Goal: Task Accomplishment & Management: Manage account settings

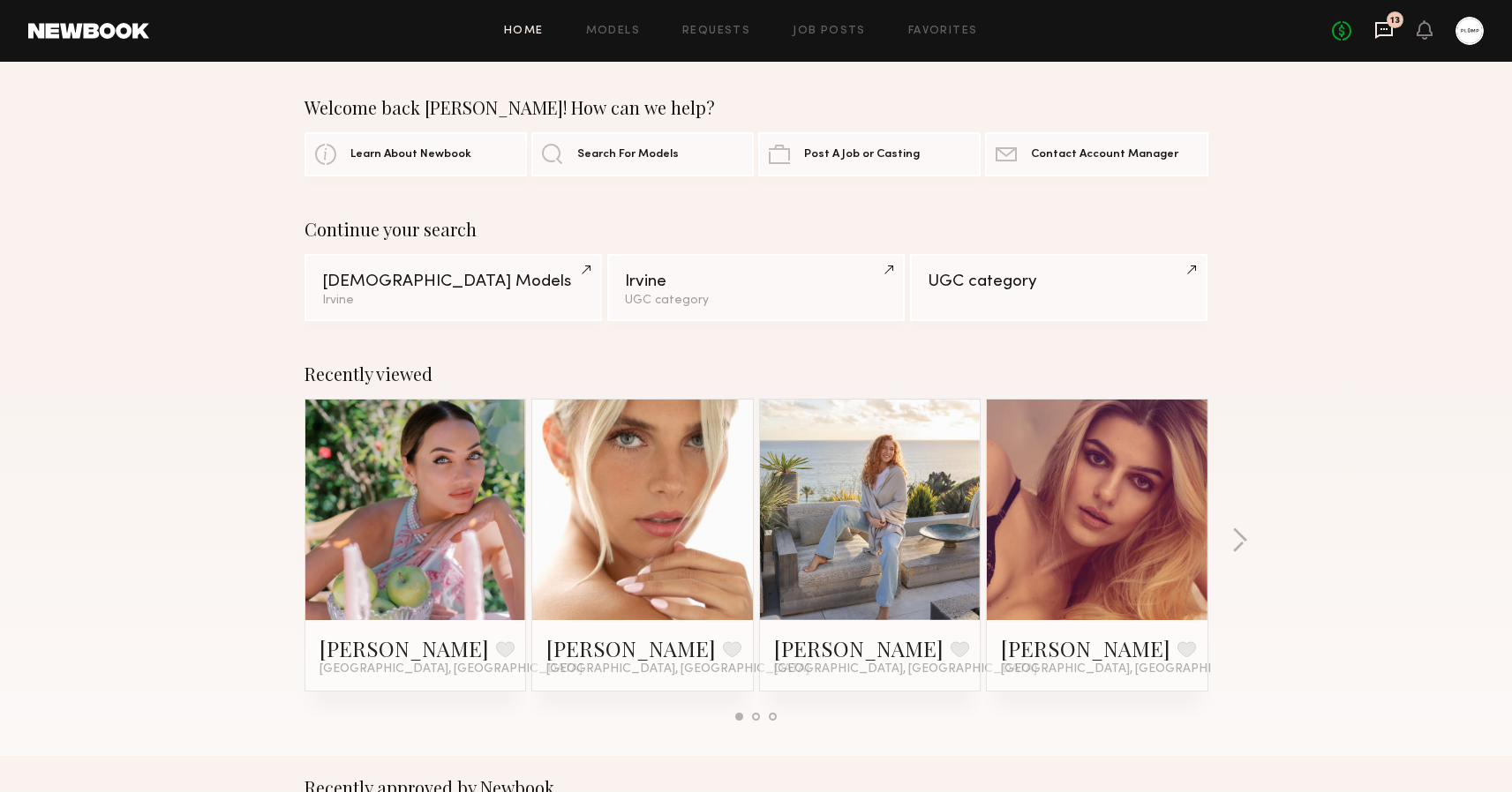
click at [1388, 28] on icon at bounding box center [1383, 29] width 7 height 2
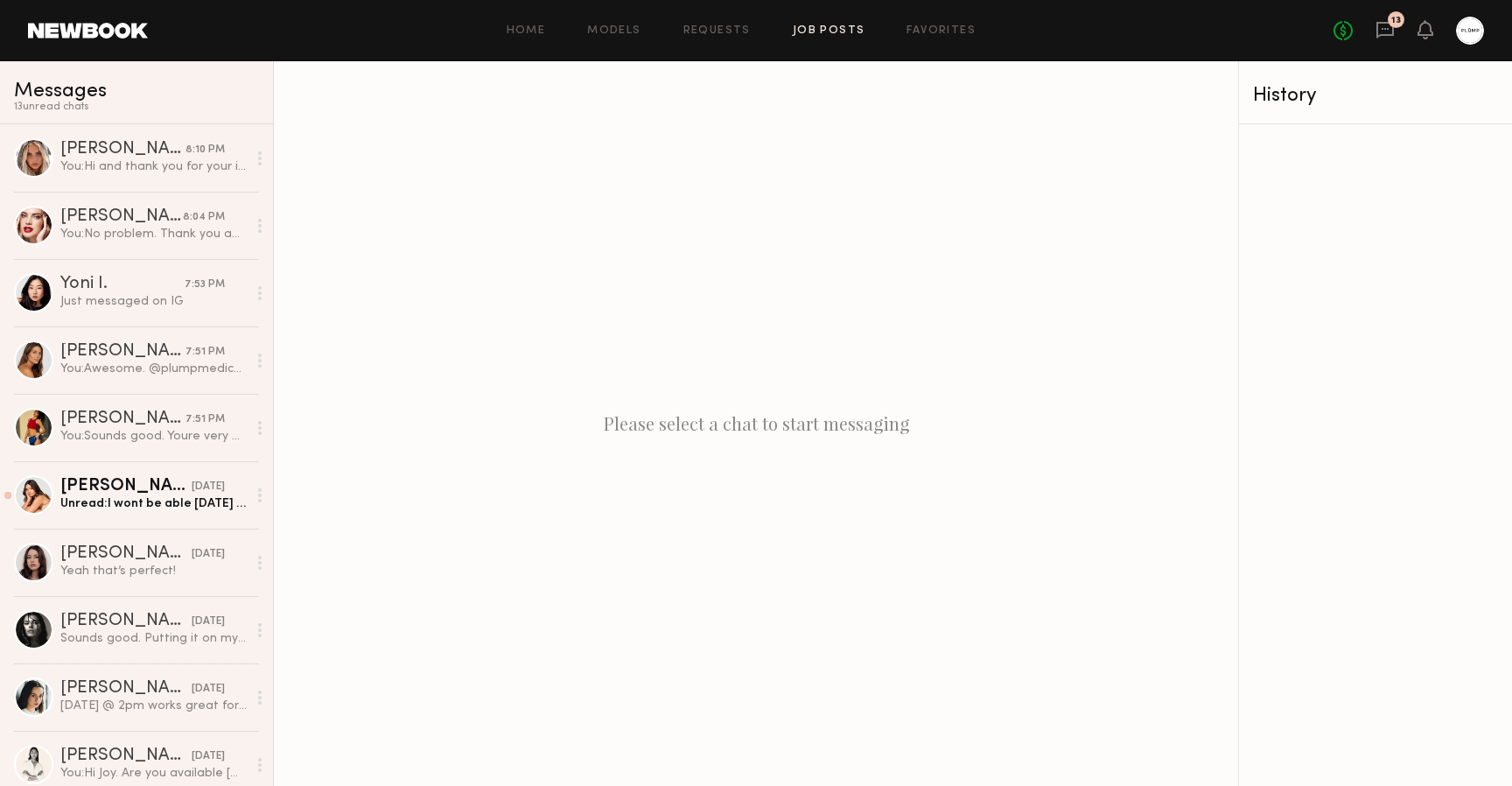
click at [818, 35] on link "Job Posts" at bounding box center [829, 31] width 72 height 11
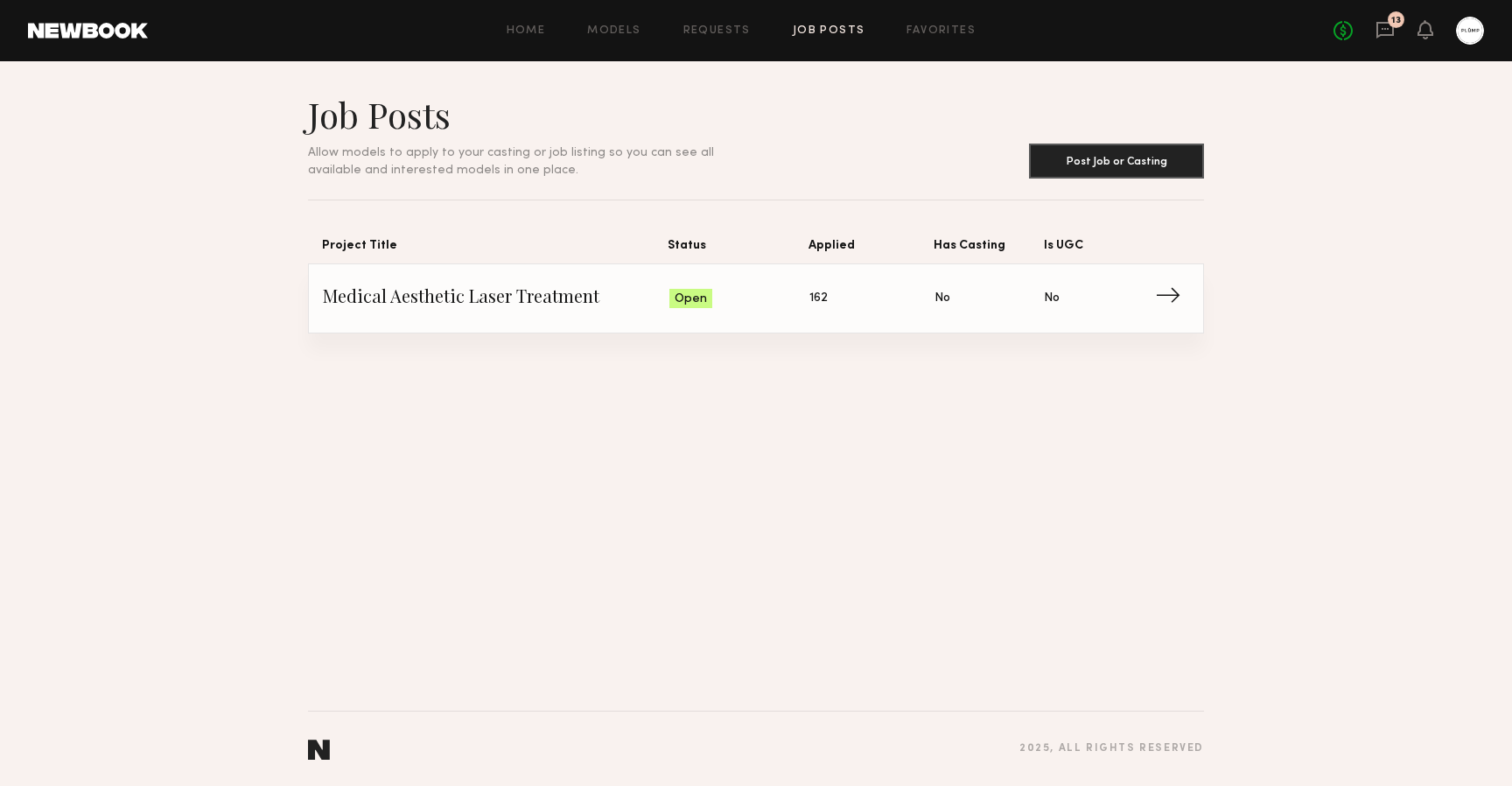
click at [1152, 304] on span "Is UGC: No" at bounding box center [1098, 299] width 110 height 26
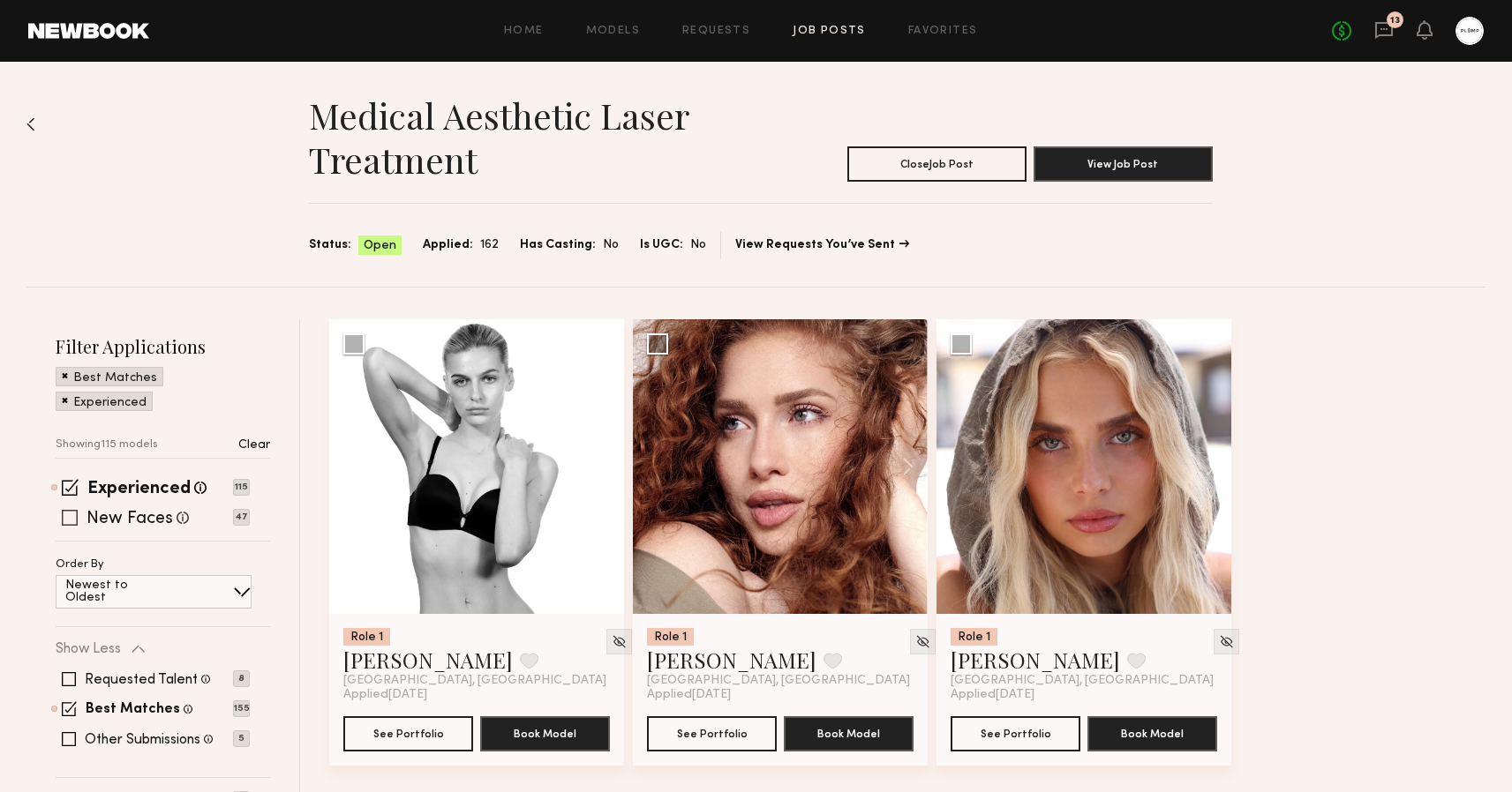
click at [75, 517] on span at bounding box center [69, 518] width 16 height 16
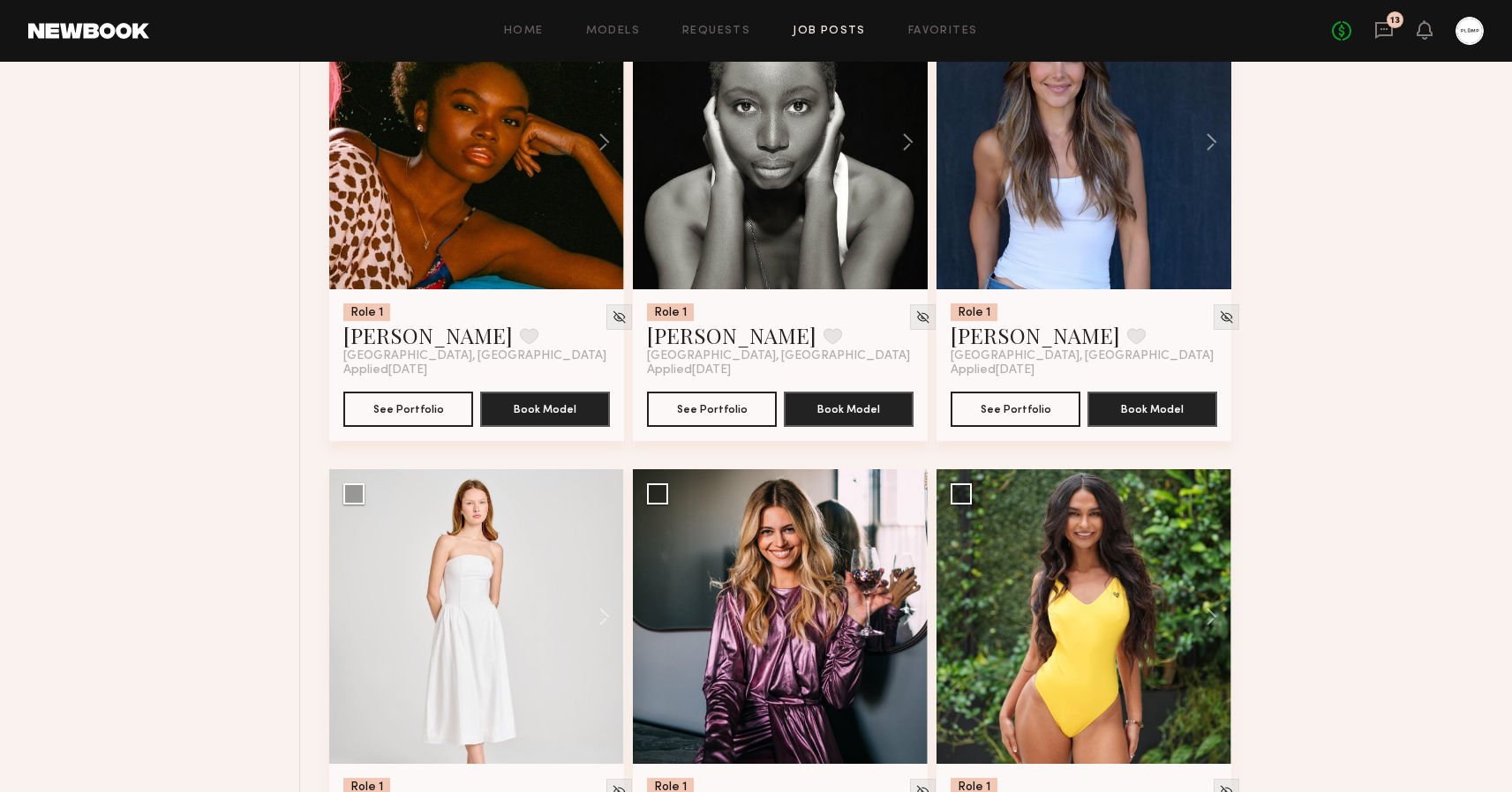
scroll to position [5666, 0]
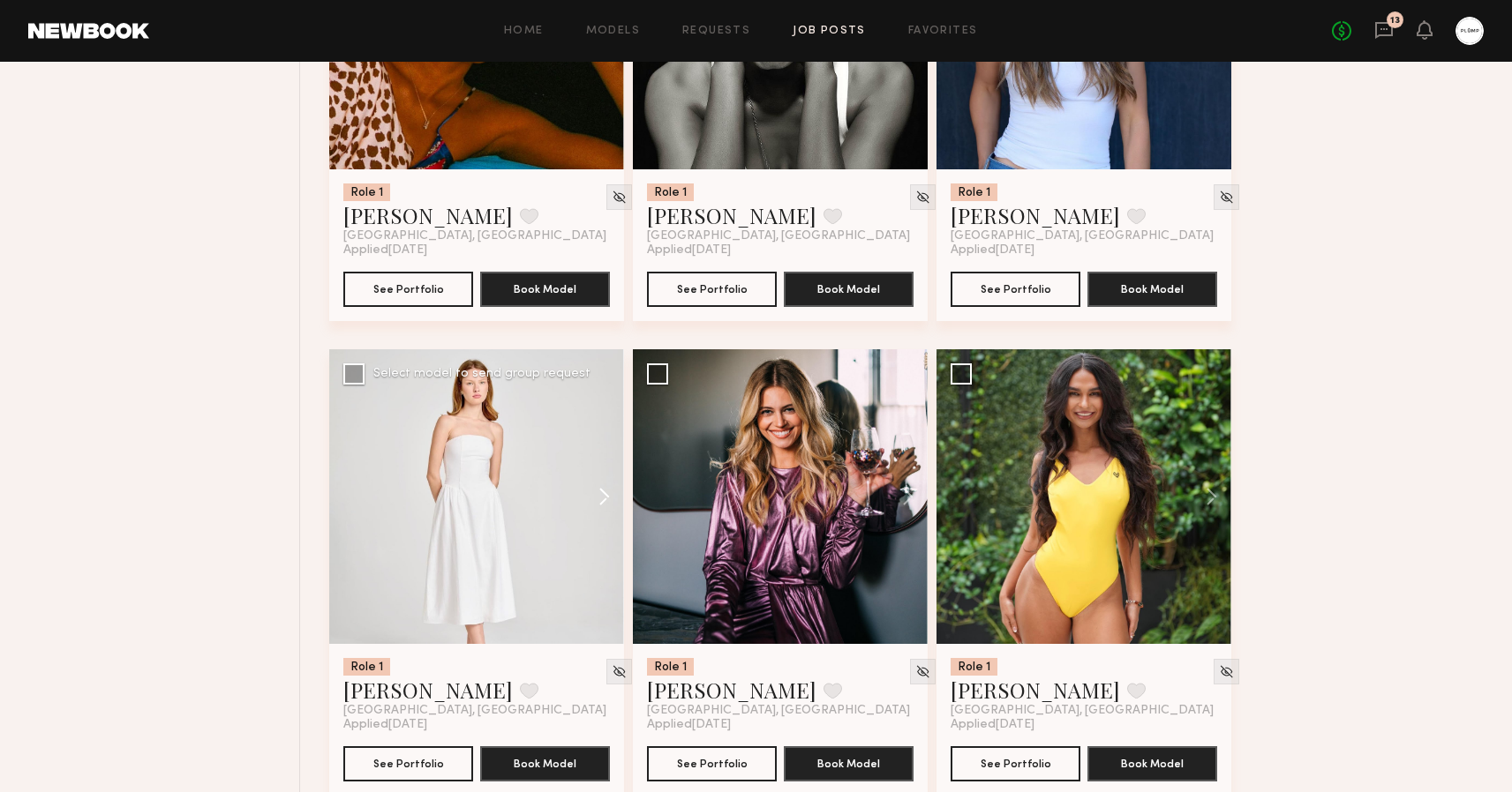
click at [609, 493] on button at bounding box center [596, 496] width 57 height 294
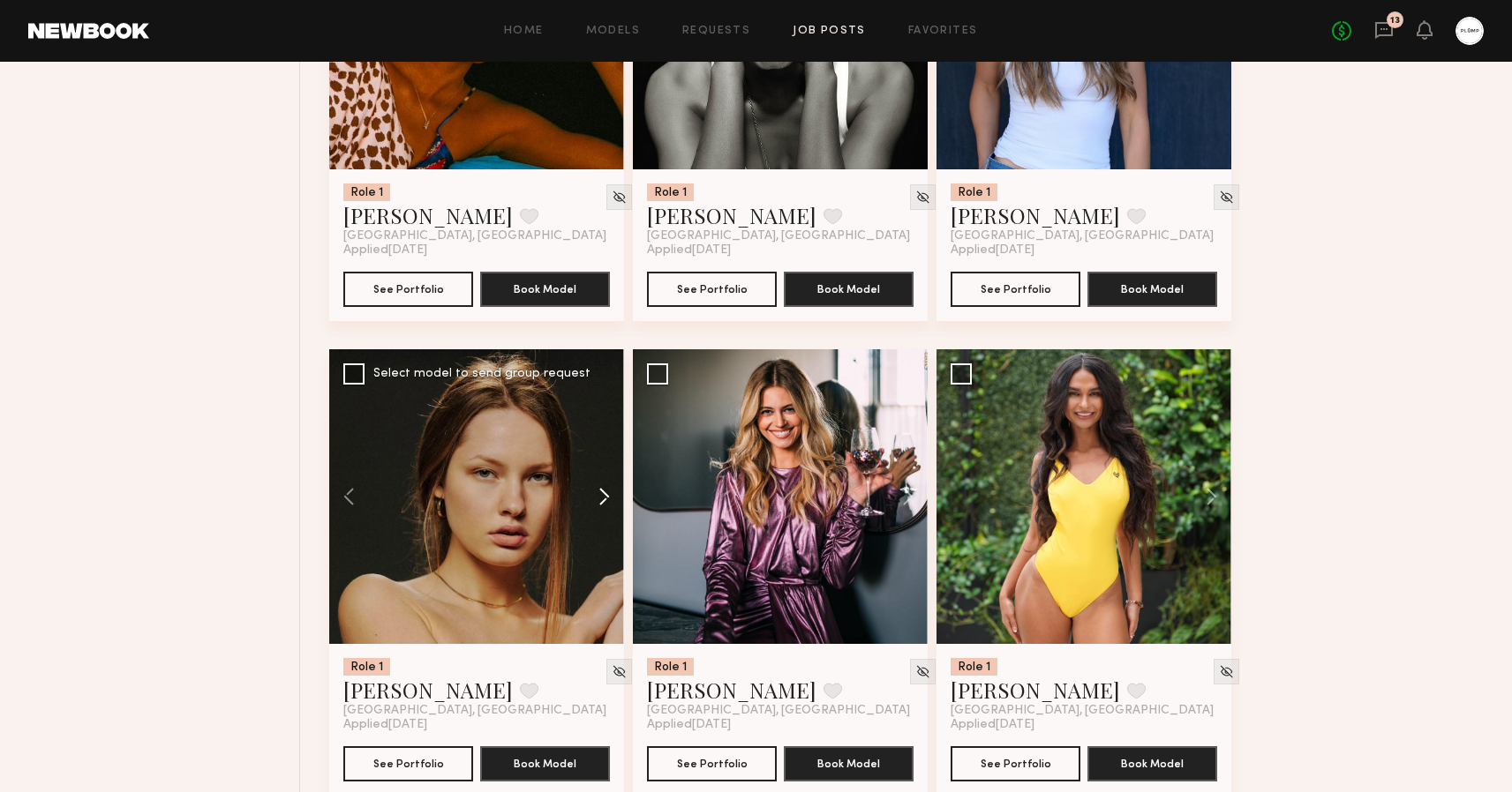
click at [609, 493] on button at bounding box center [596, 496] width 57 height 294
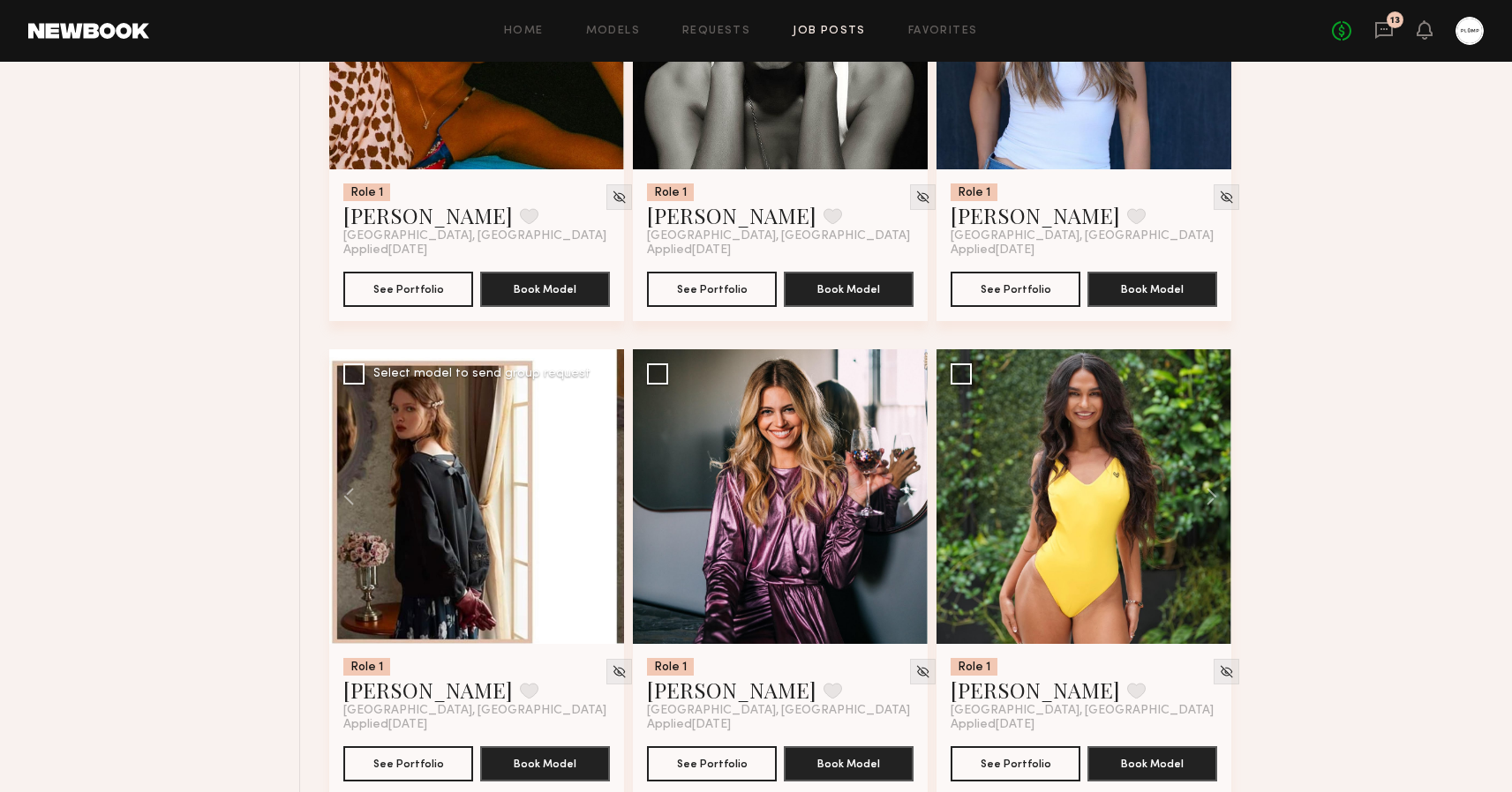
click at [609, 493] on button at bounding box center [596, 496] width 57 height 294
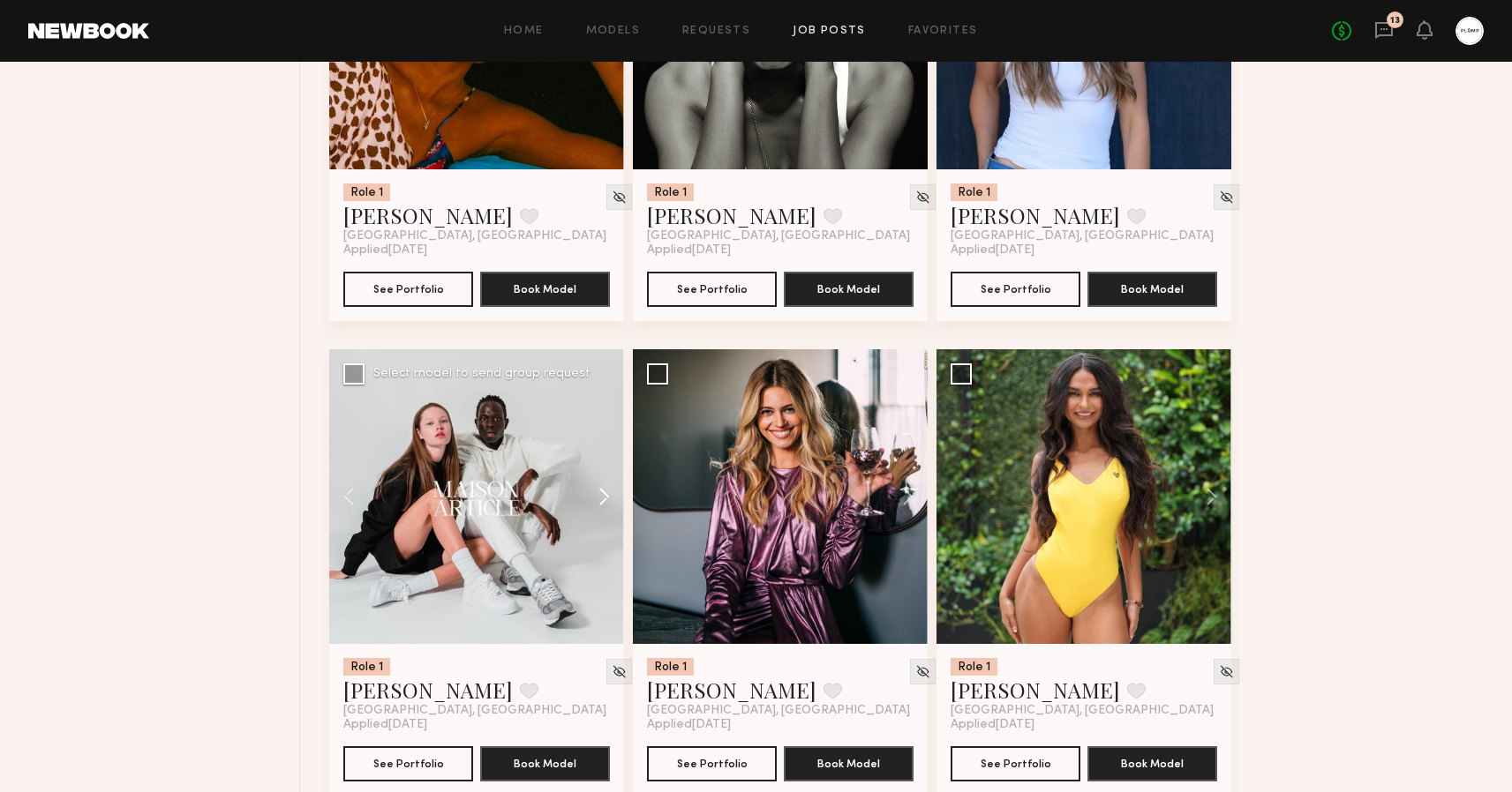
click at [609, 493] on button at bounding box center [596, 496] width 57 height 294
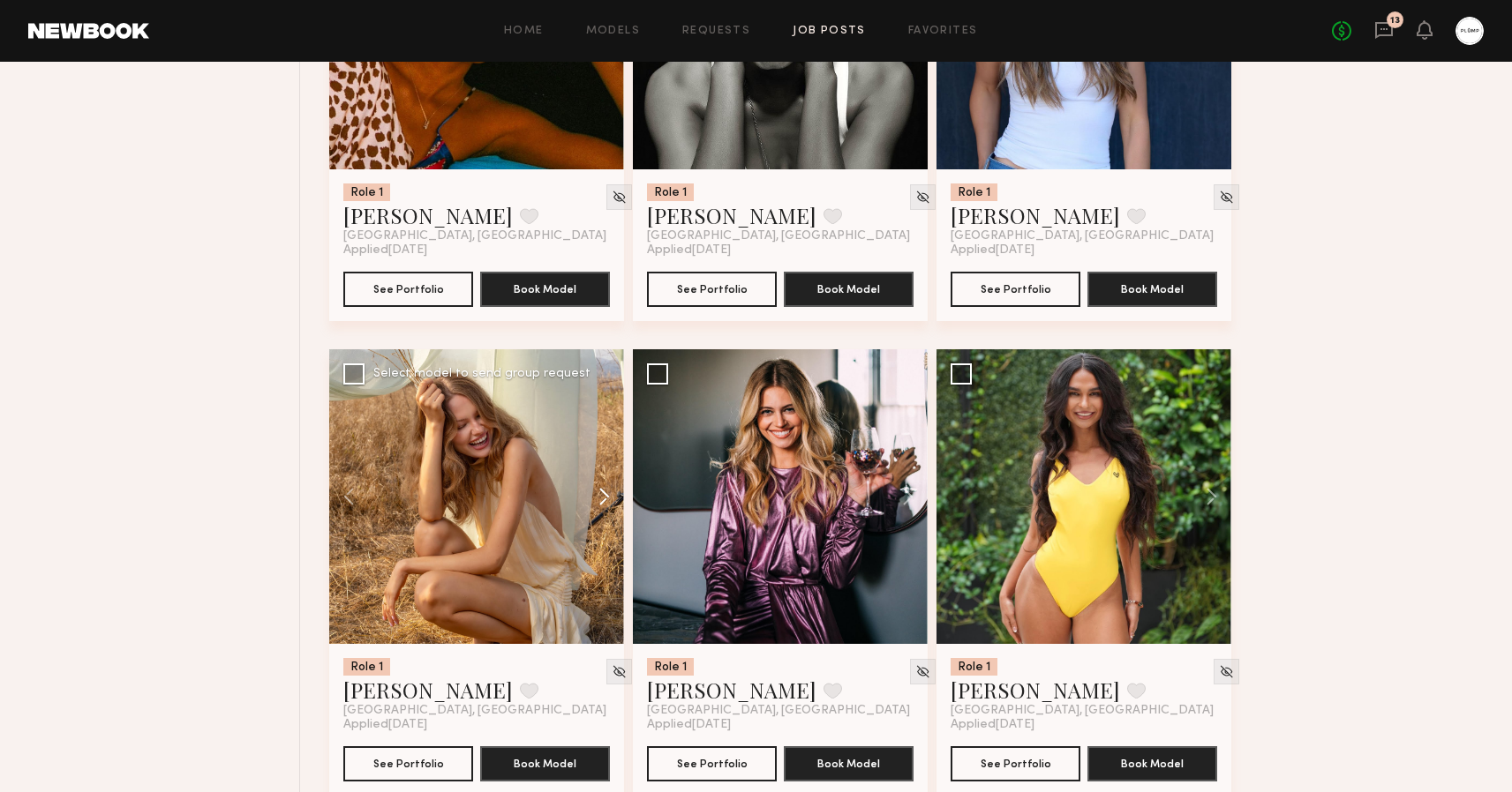
click at [609, 493] on button at bounding box center [596, 496] width 57 height 294
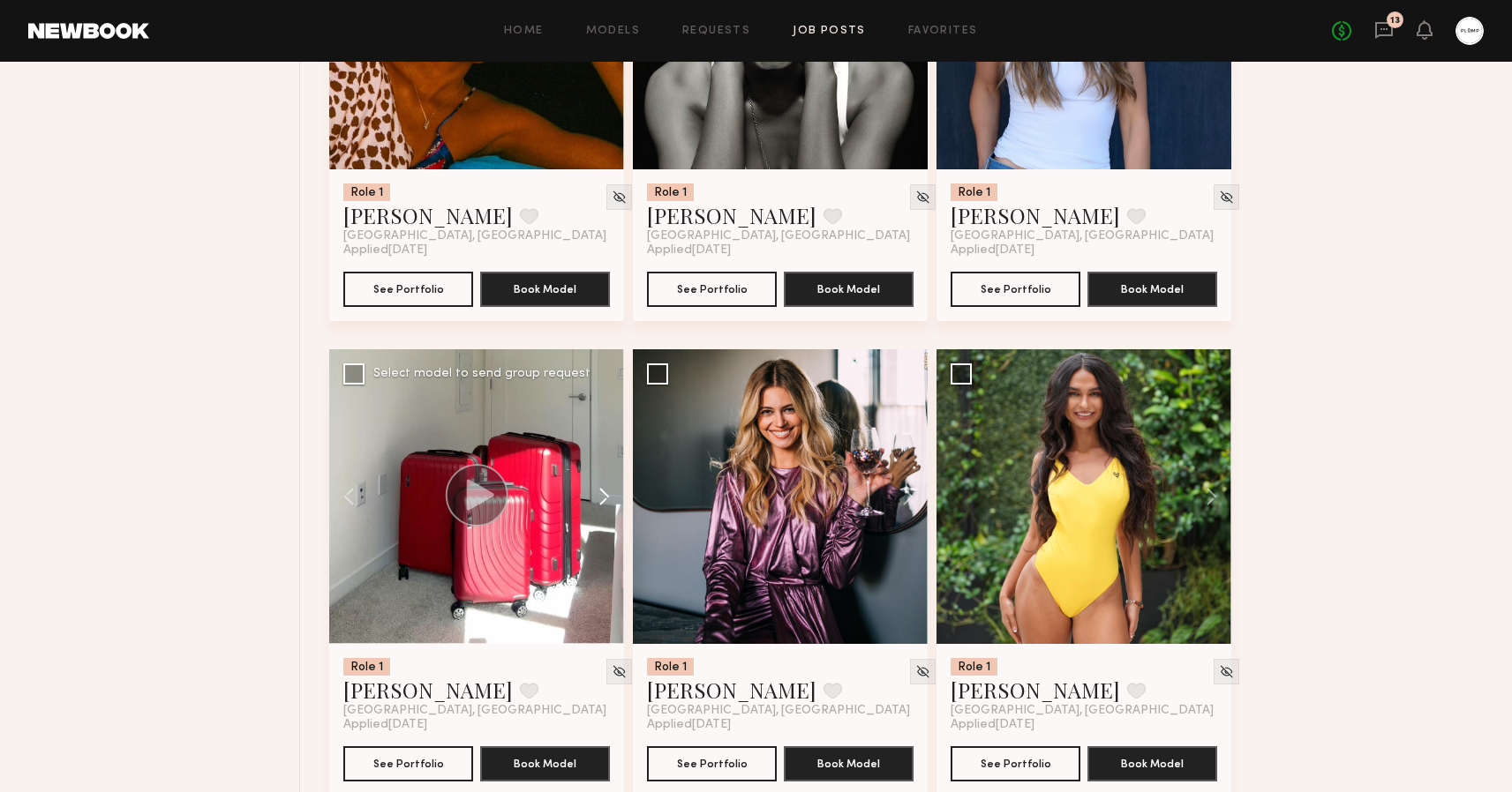
click at [609, 493] on button at bounding box center [596, 496] width 57 height 294
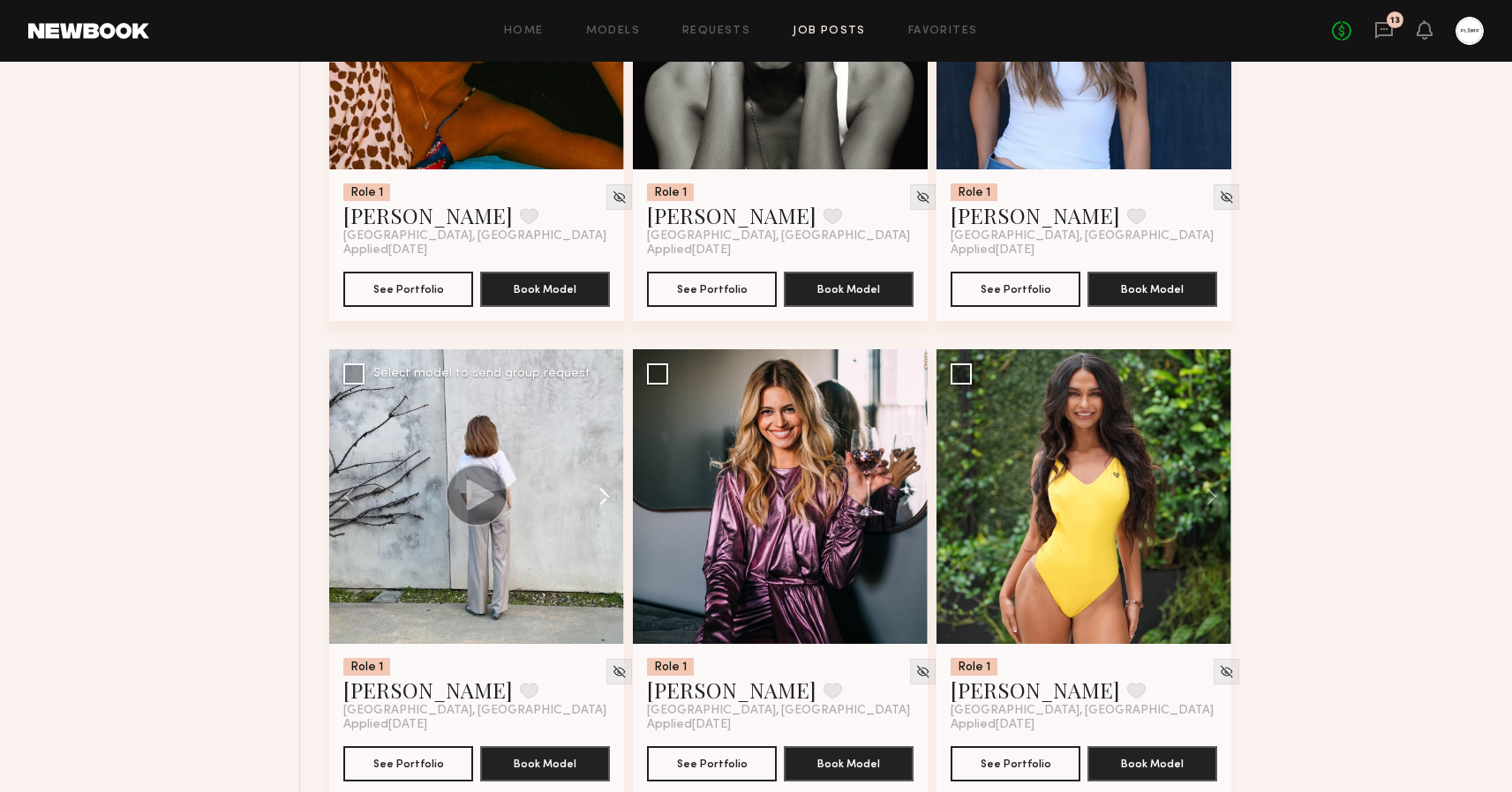
click at [609, 493] on button at bounding box center [596, 496] width 57 height 294
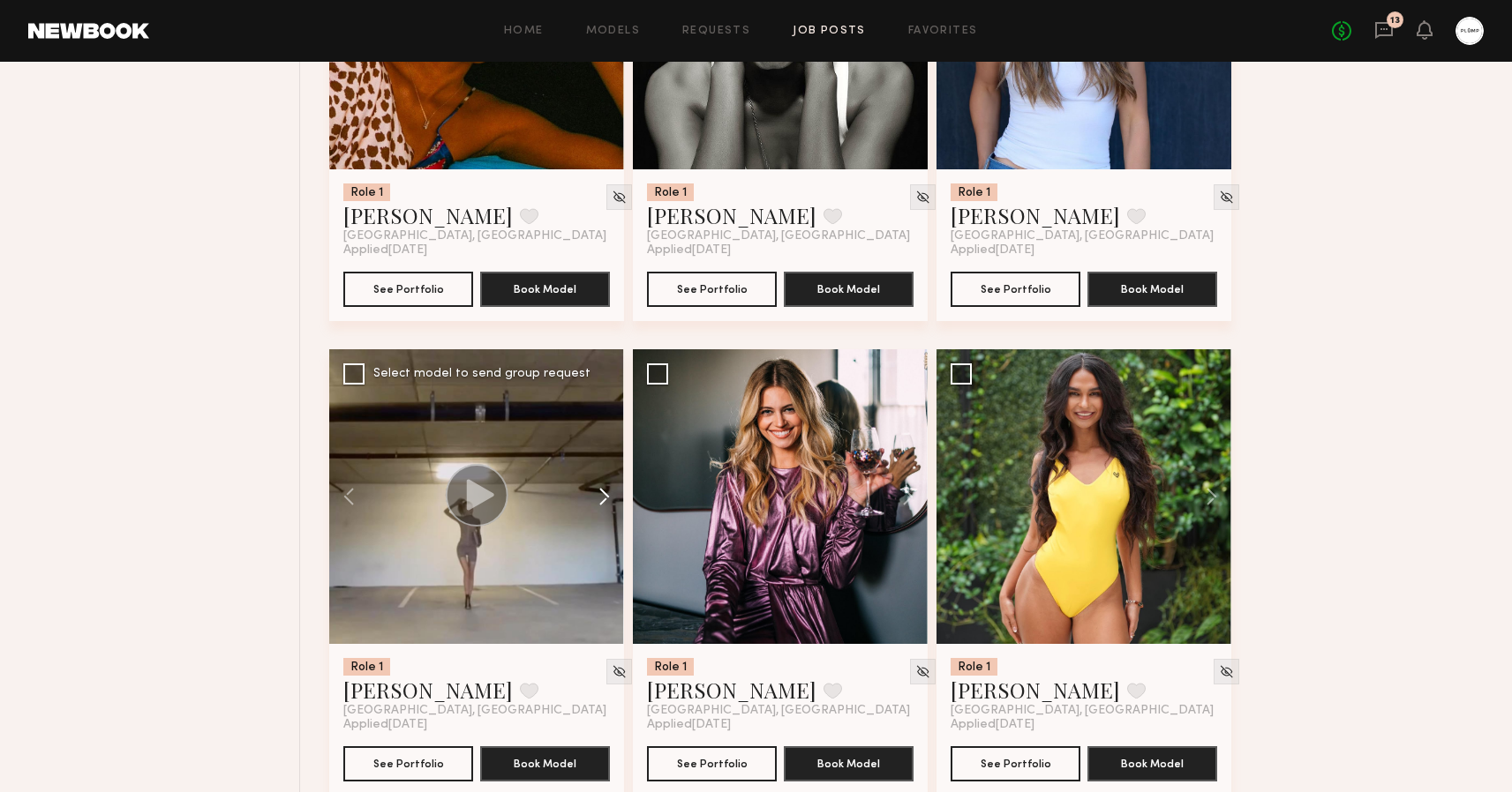
click at [609, 493] on button at bounding box center [596, 496] width 57 height 294
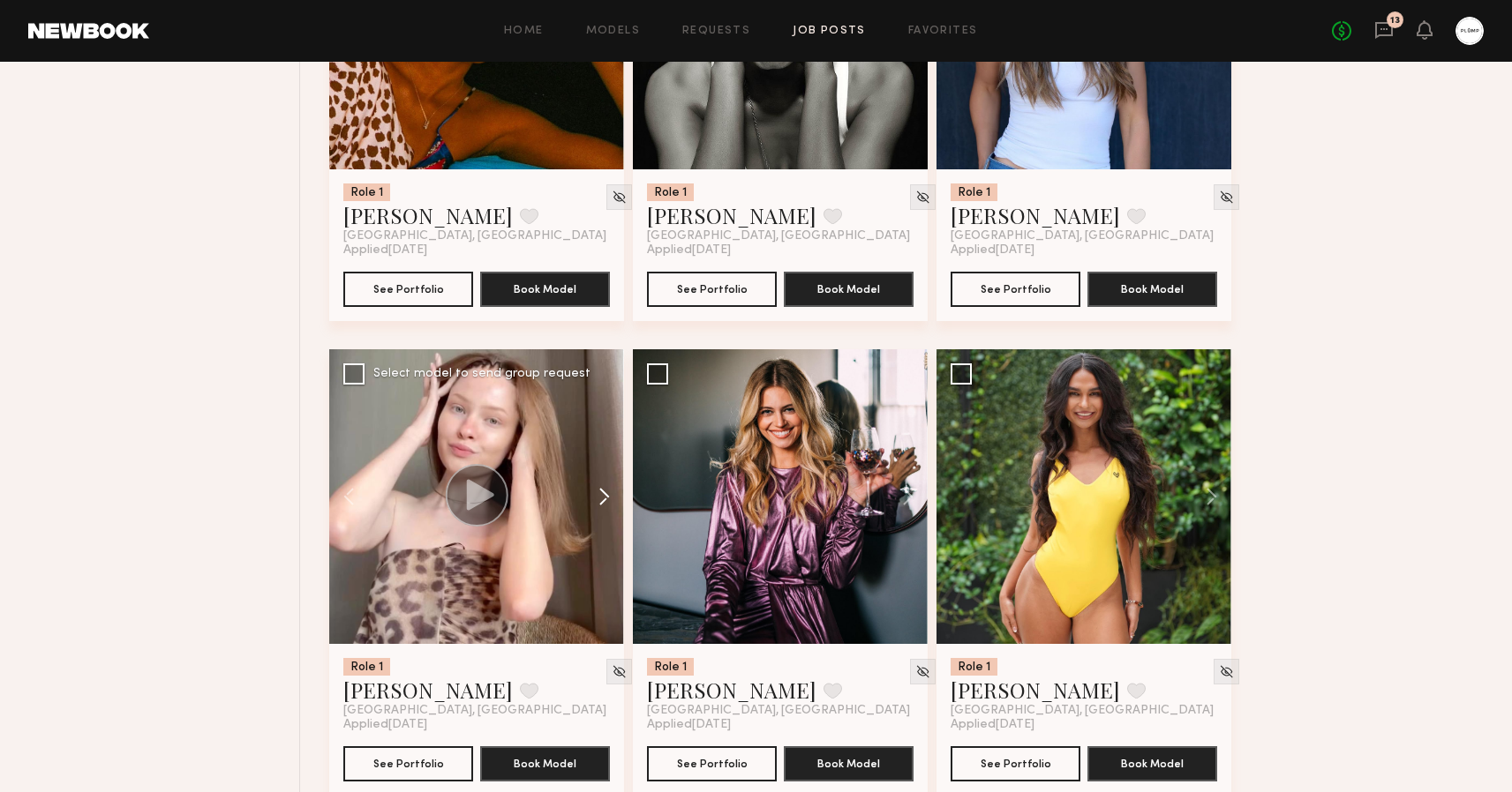
click at [609, 493] on button at bounding box center [596, 496] width 57 height 294
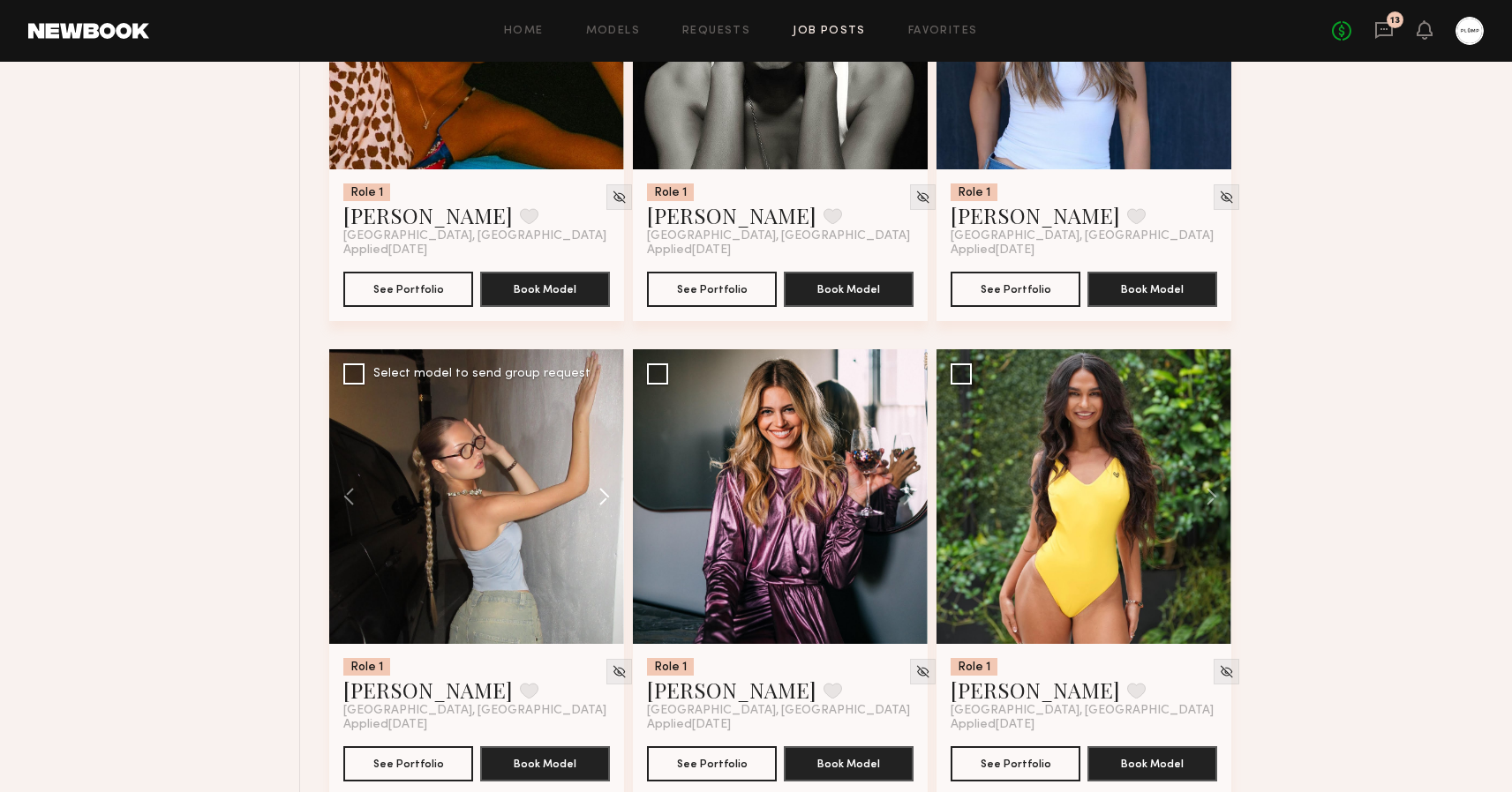
click at [609, 493] on button at bounding box center [596, 496] width 57 height 294
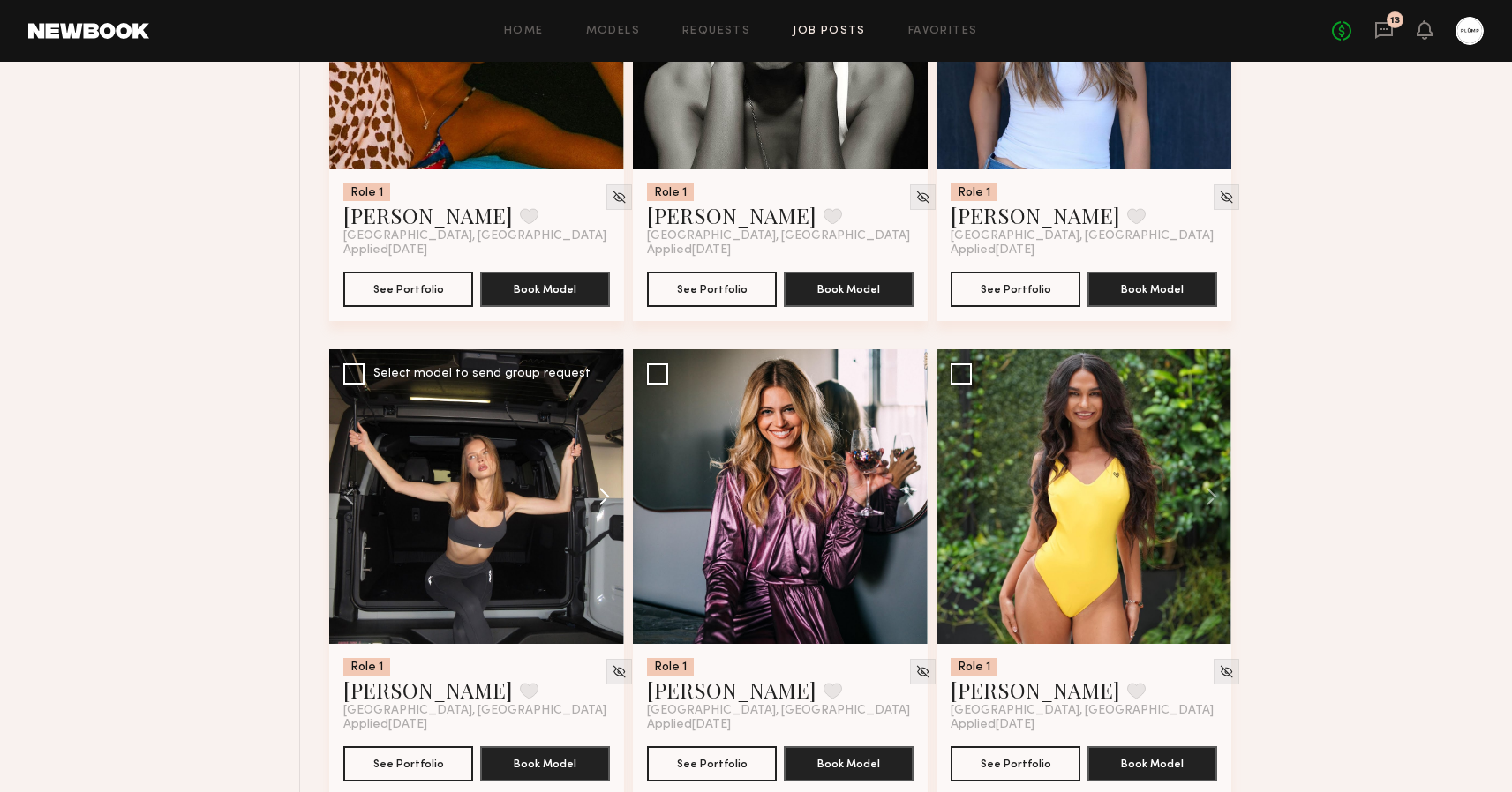
click at [609, 493] on button at bounding box center [596, 496] width 57 height 294
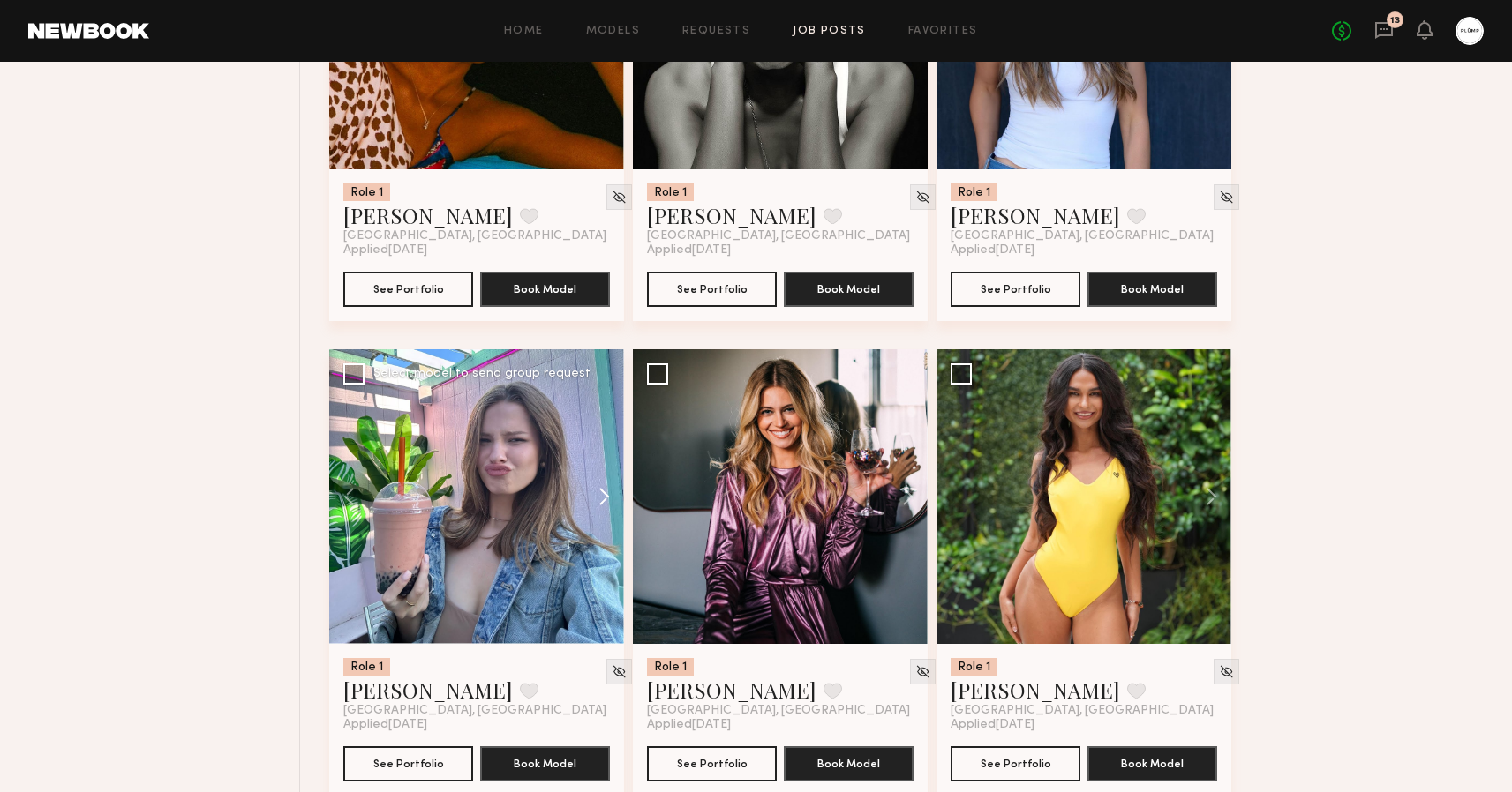
click at [609, 493] on button at bounding box center [596, 496] width 57 height 294
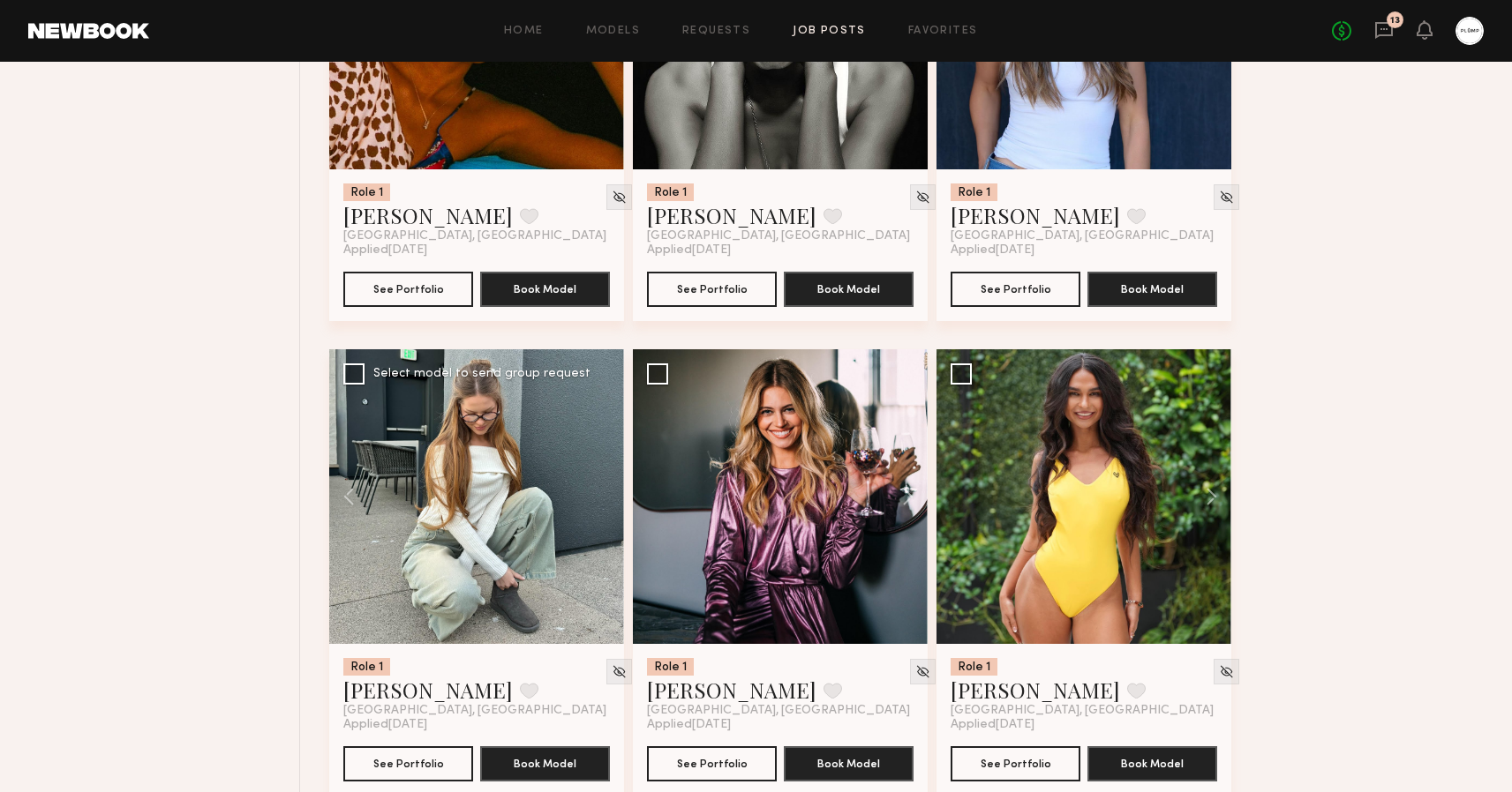
click at [609, 493] on div at bounding box center [476, 496] width 294 height 294
click at [1384, 31] on icon at bounding box center [1384, 29] width 20 height 20
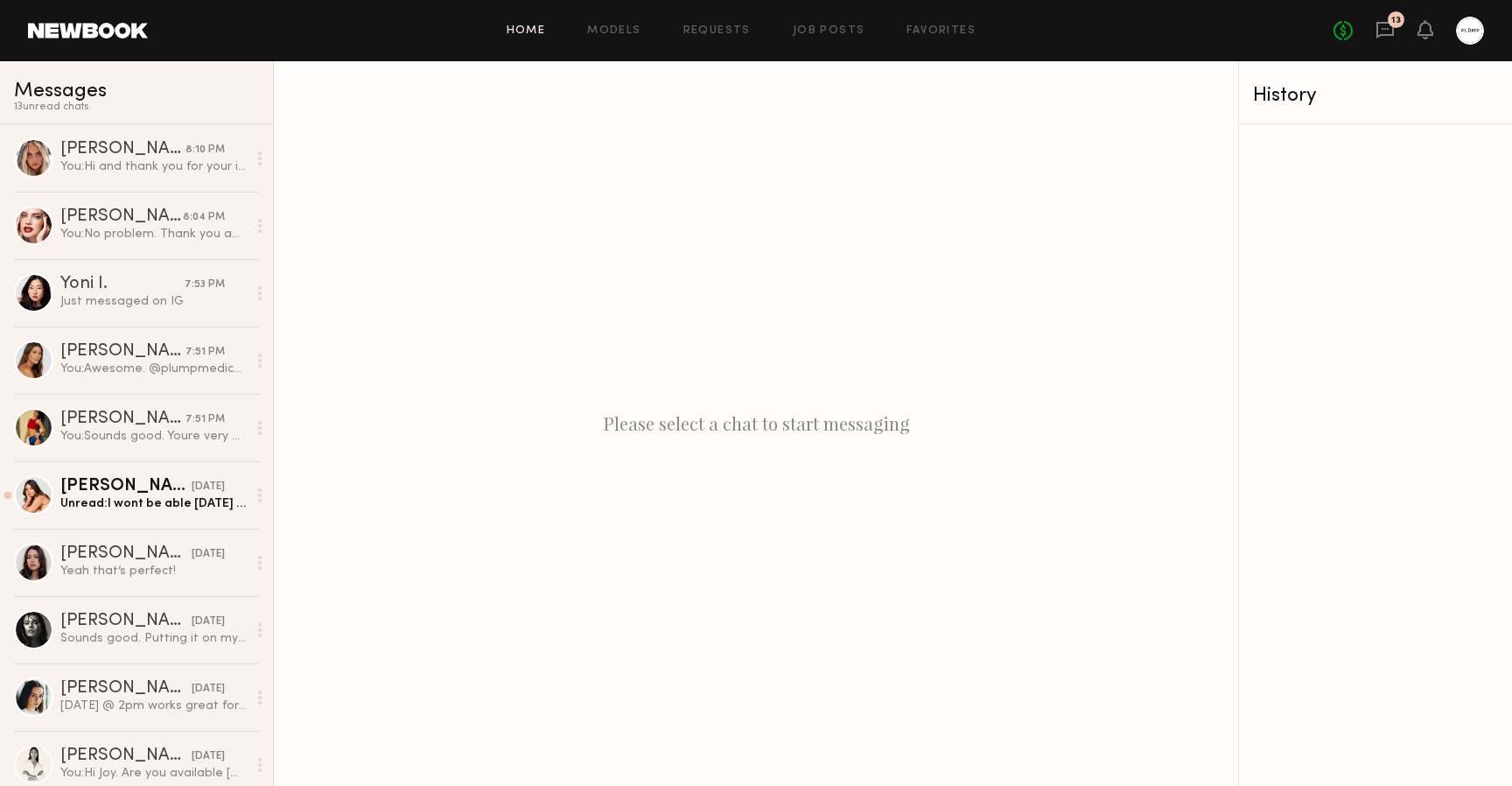
click at [533, 28] on link "Home" at bounding box center [527, 31] width 39 height 11
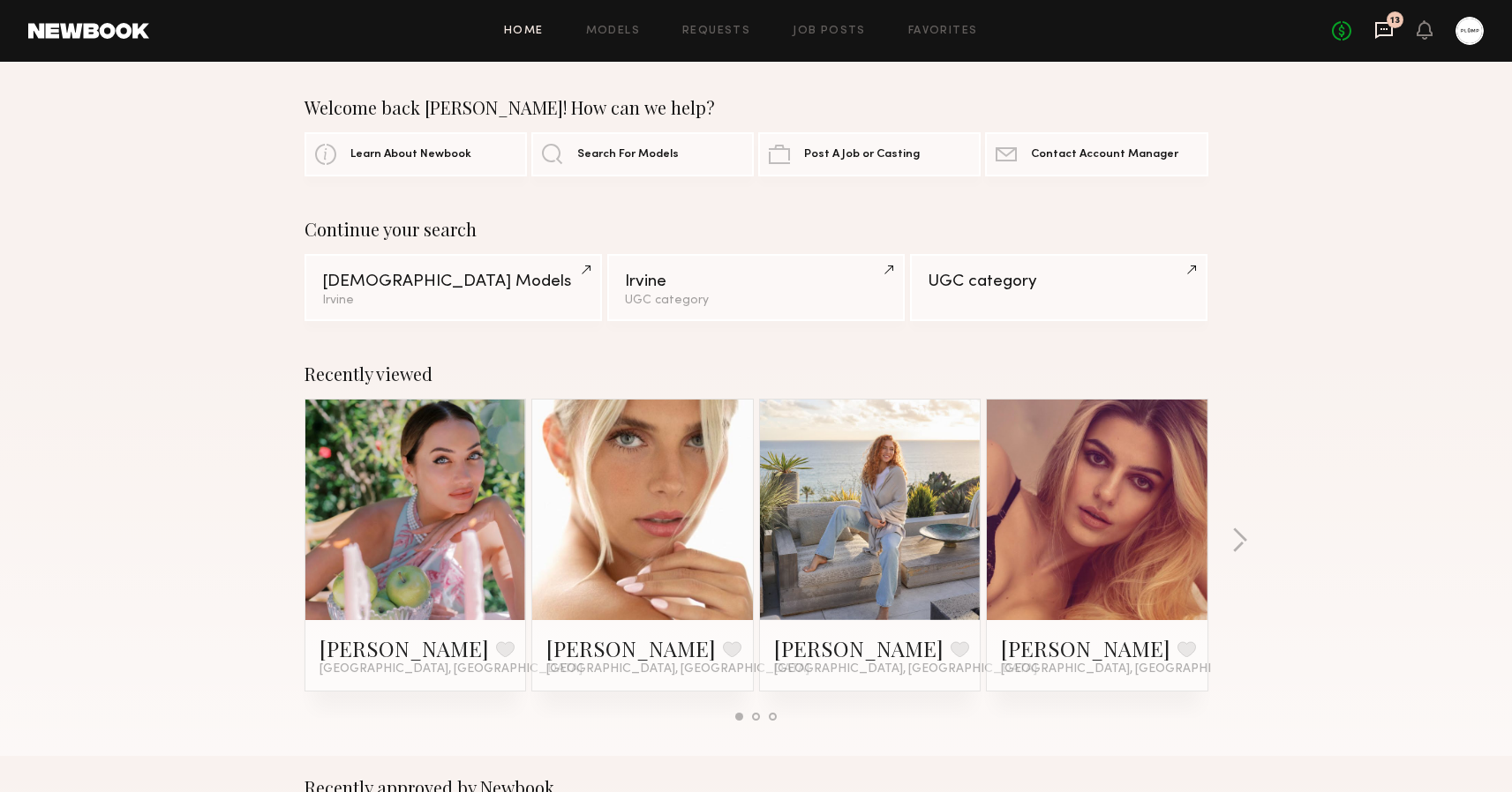
click at [1382, 37] on icon at bounding box center [1384, 29] width 20 height 20
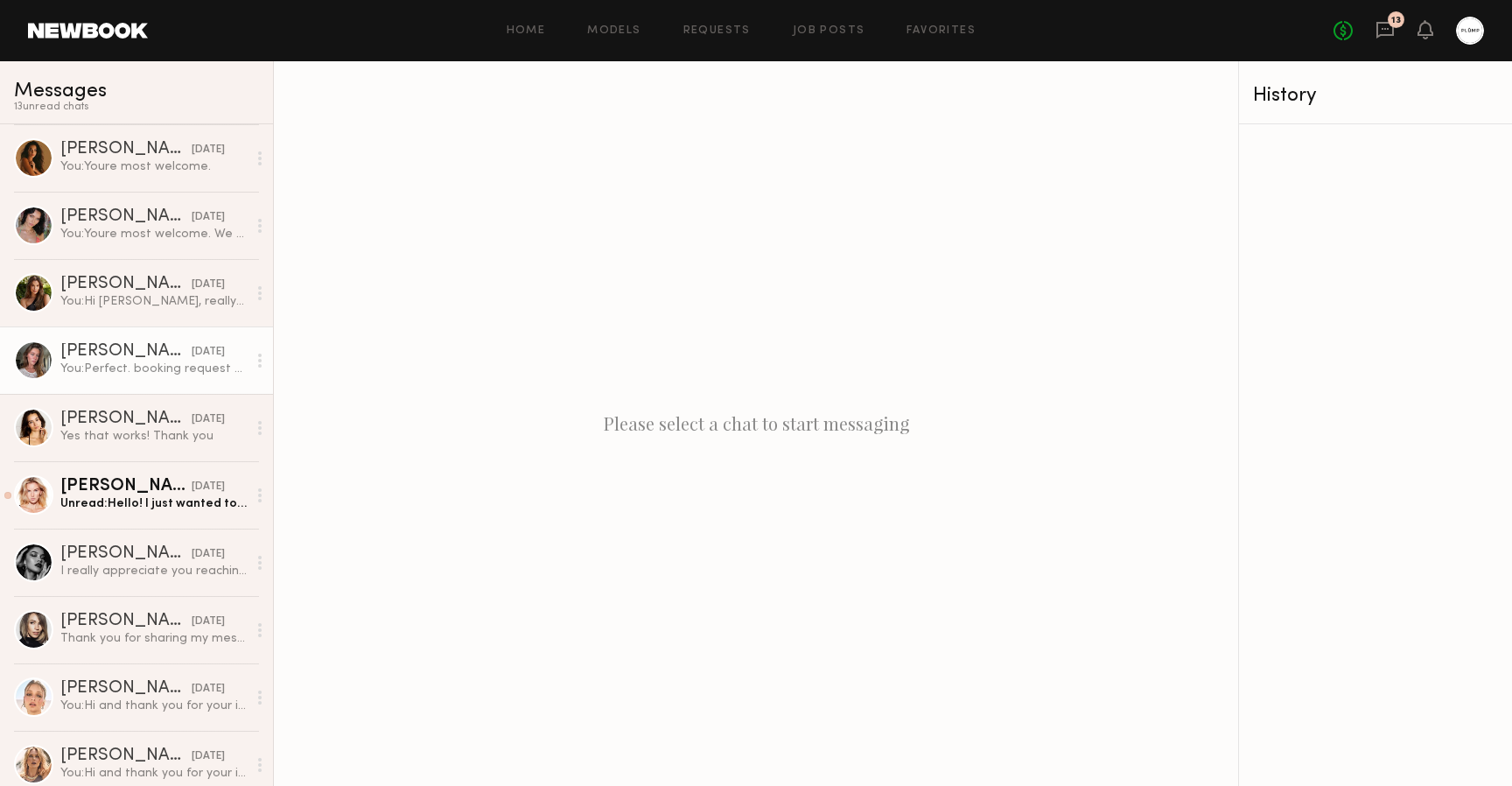
scroll to position [1142, 0]
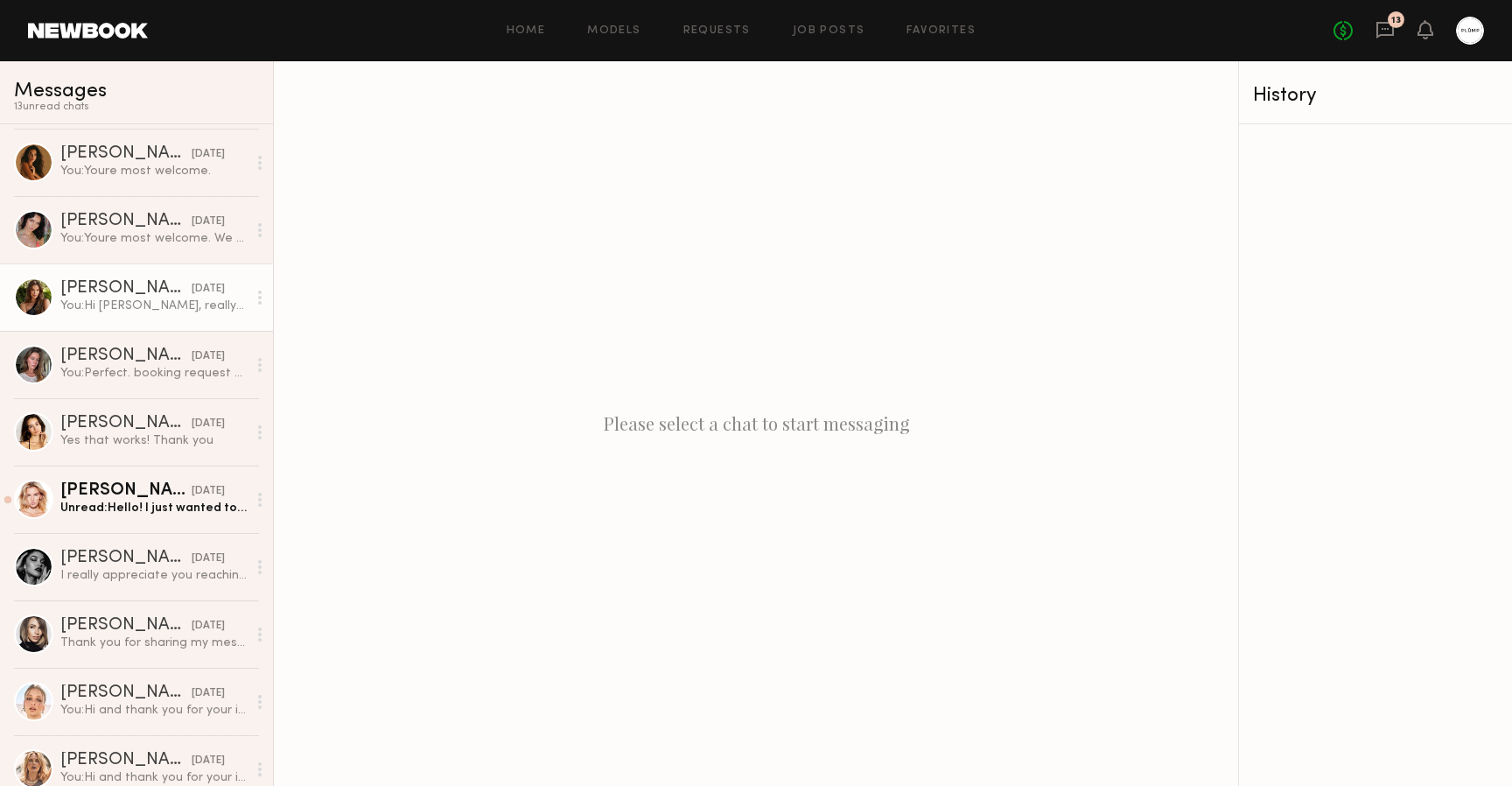
click at [130, 290] on div "[PERSON_NAME]" at bounding box center [126, 288] width 131 height 18
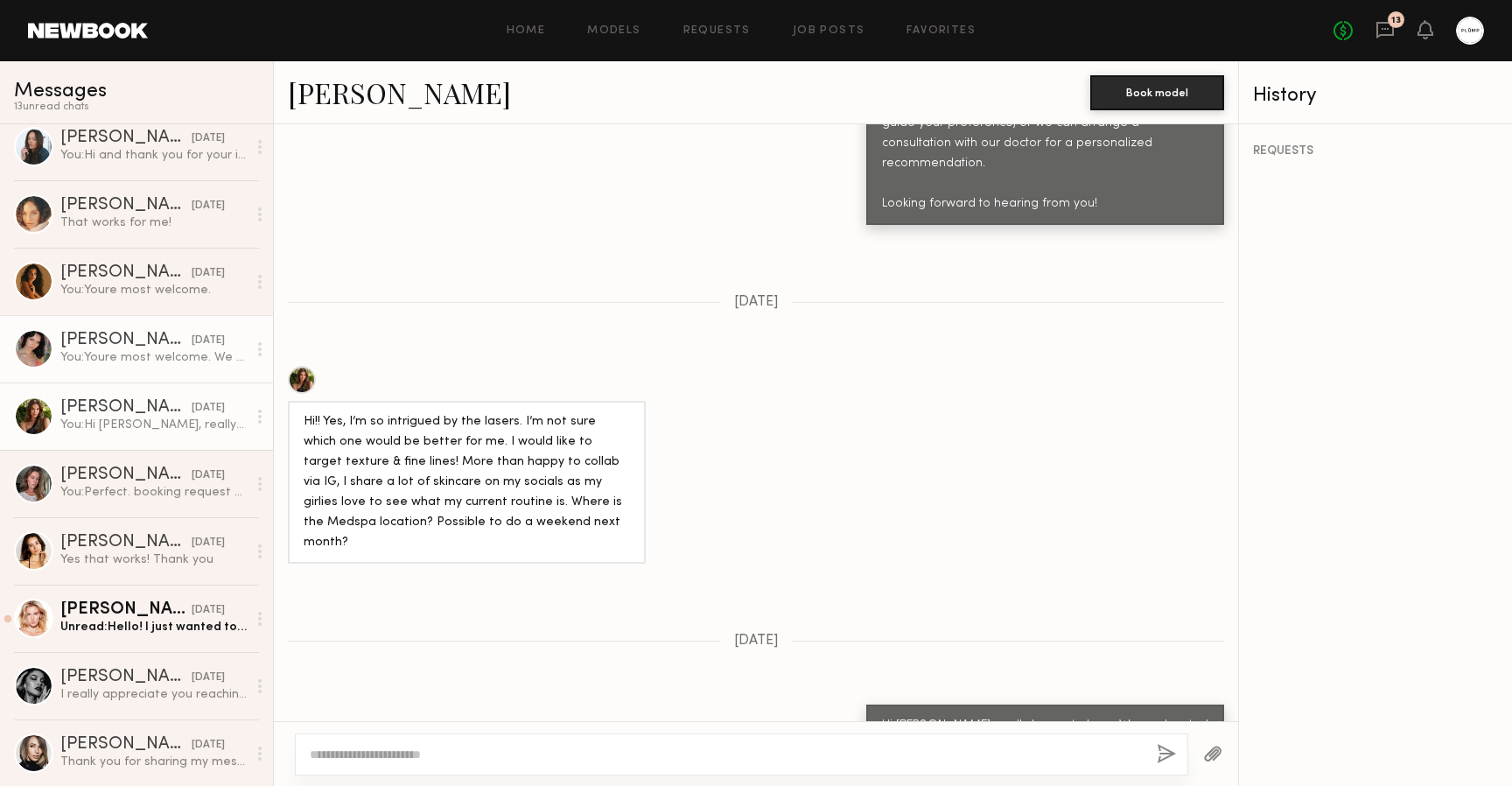
scroll to position [1005, 0]
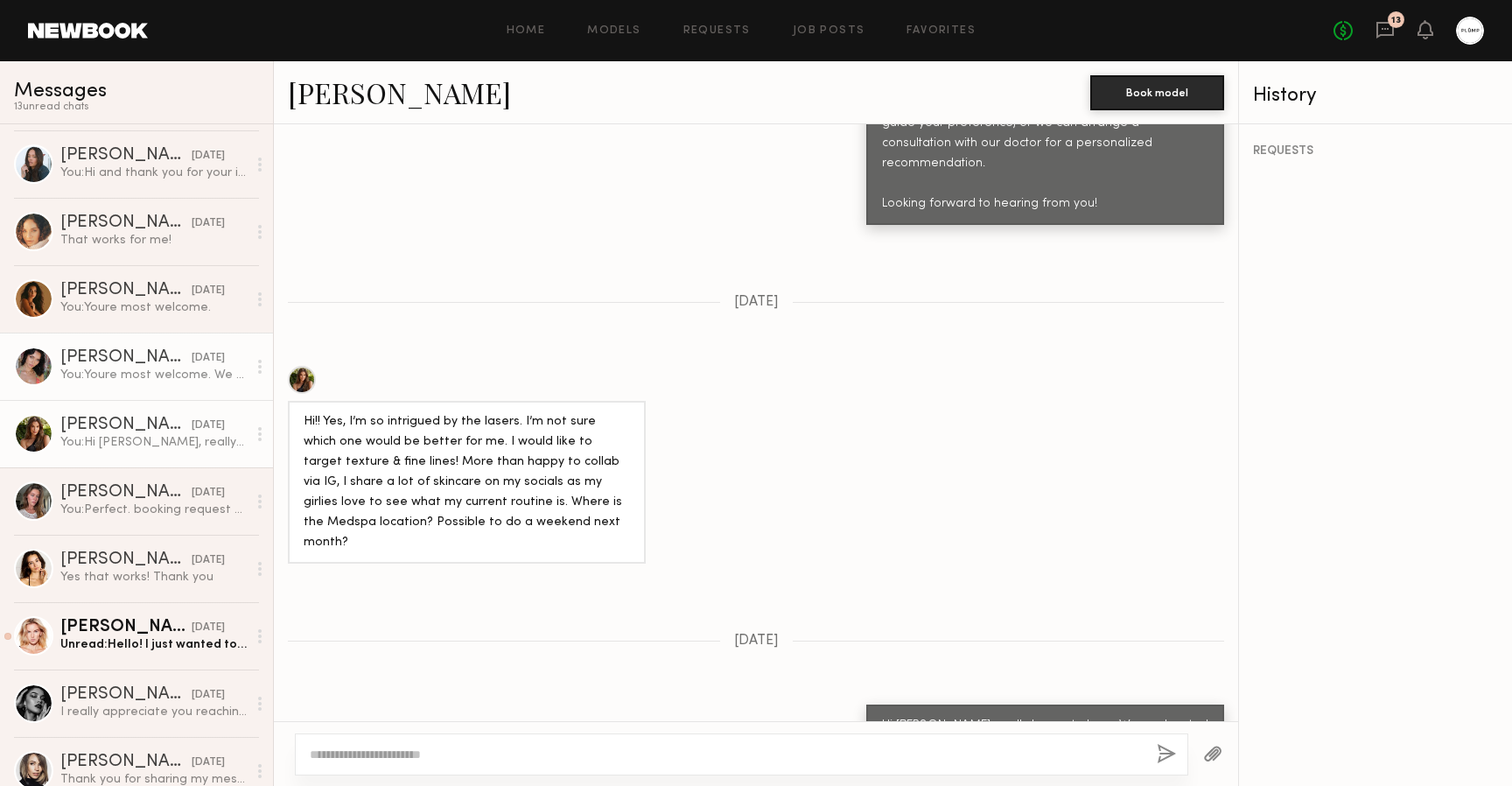
click at [121, 369] on div "You: Youre most welcome. We will see you soon." at bounding box center [153, 376] width 187 height 17
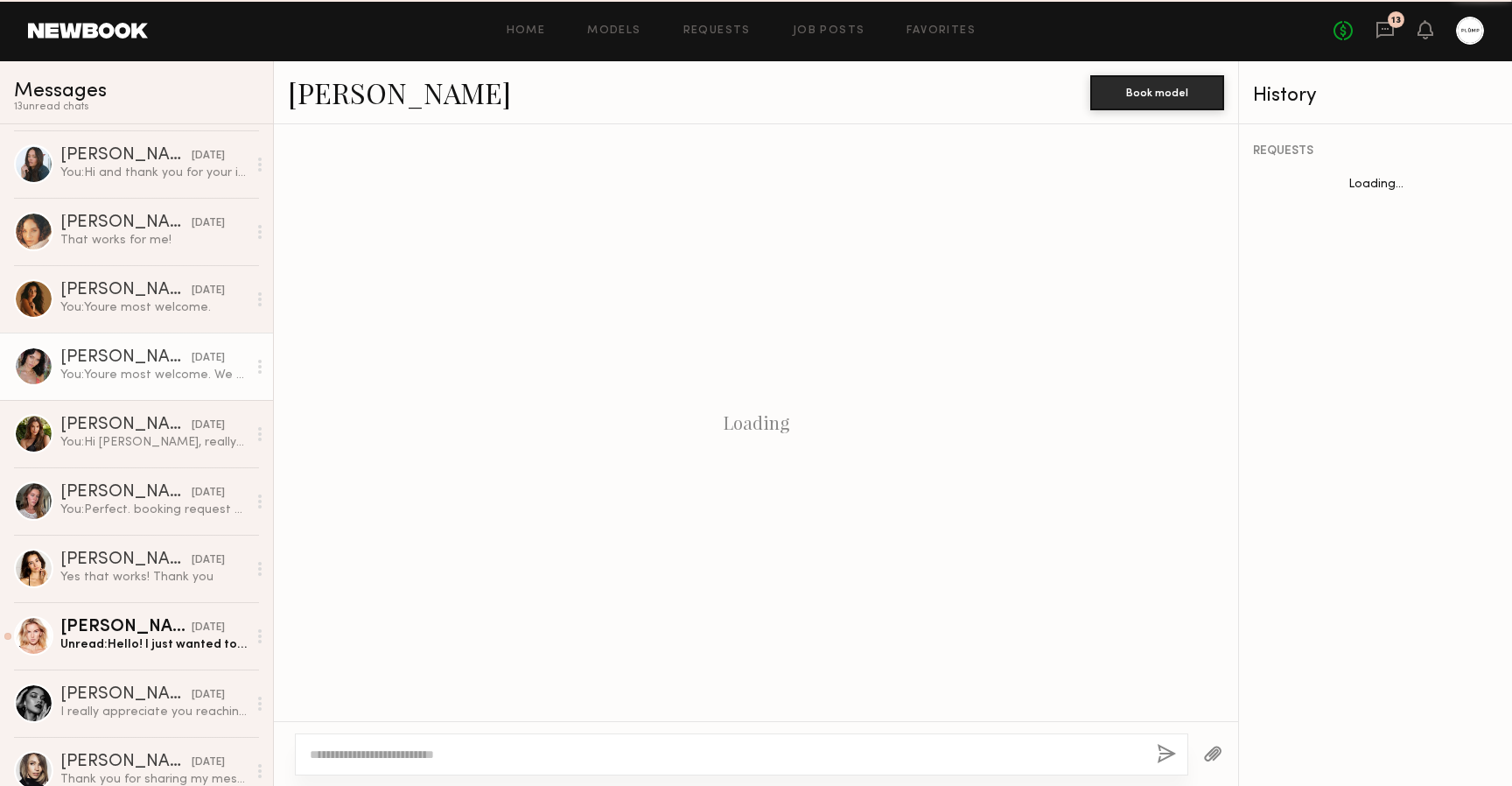
scroll to position [711, 0]
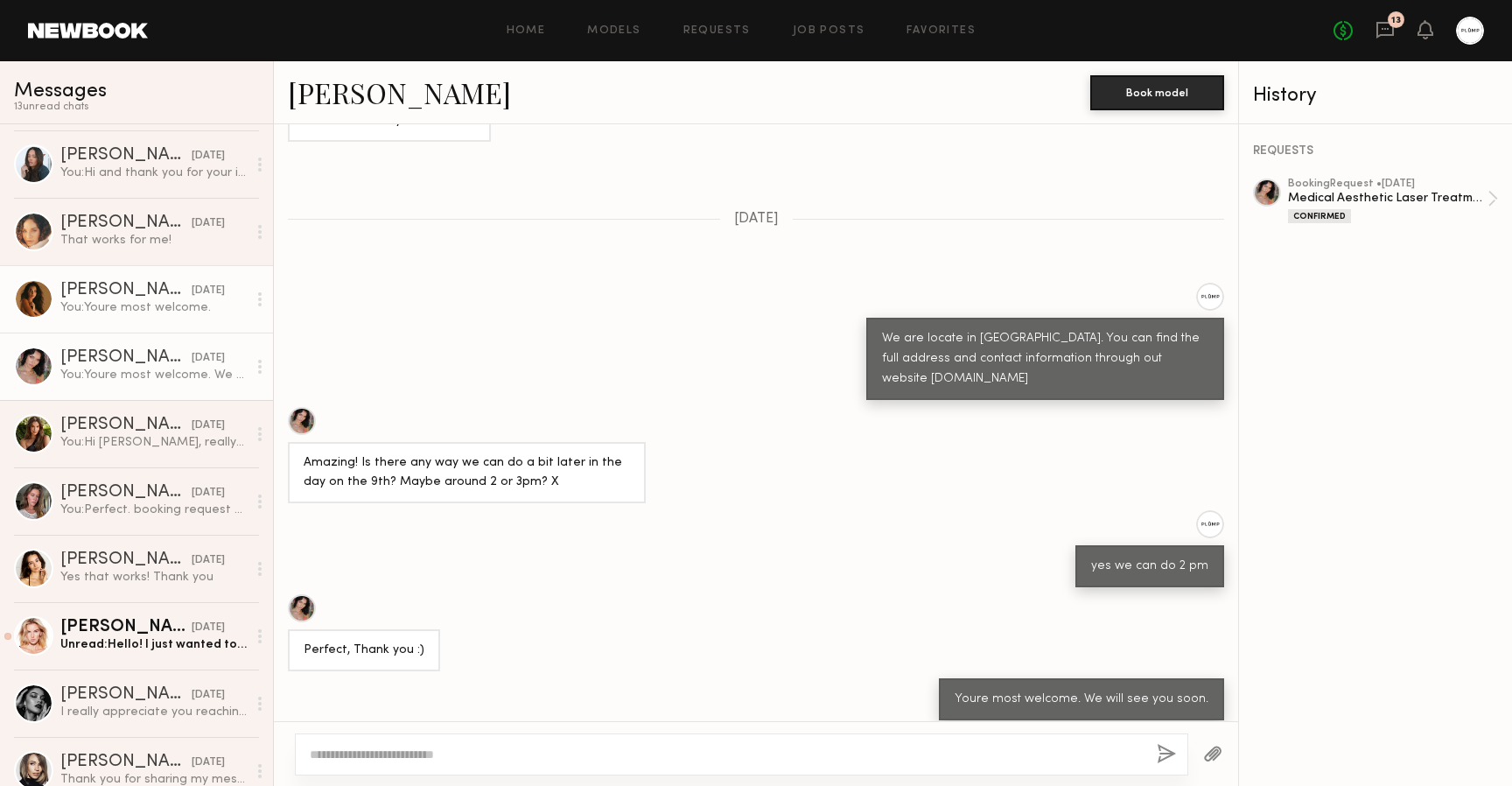
click at [115, 301] on div "You: Youre most welcome." at bounding box center [153, 308] width 187 height 17
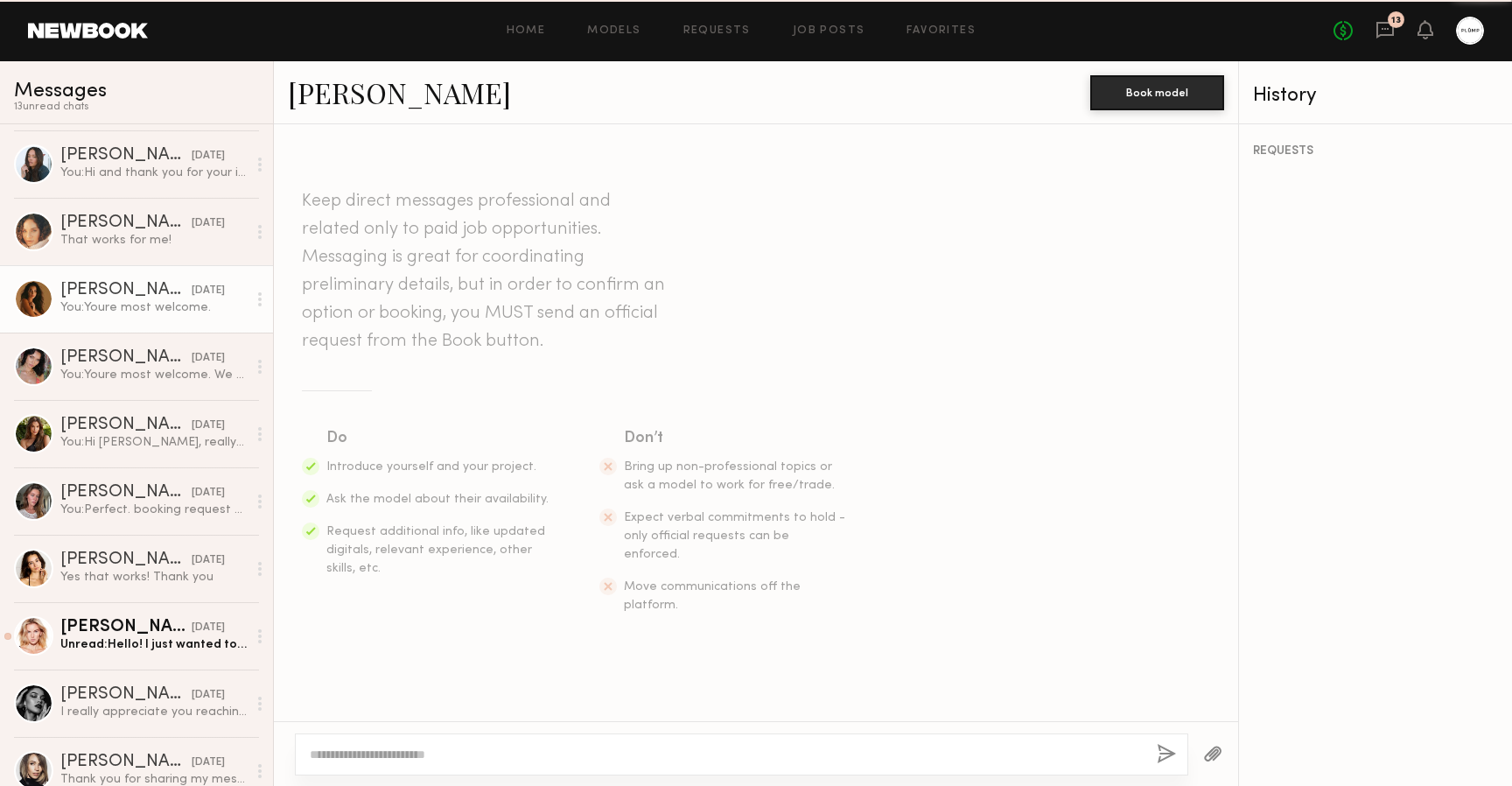
scroll to position [1830, 0]
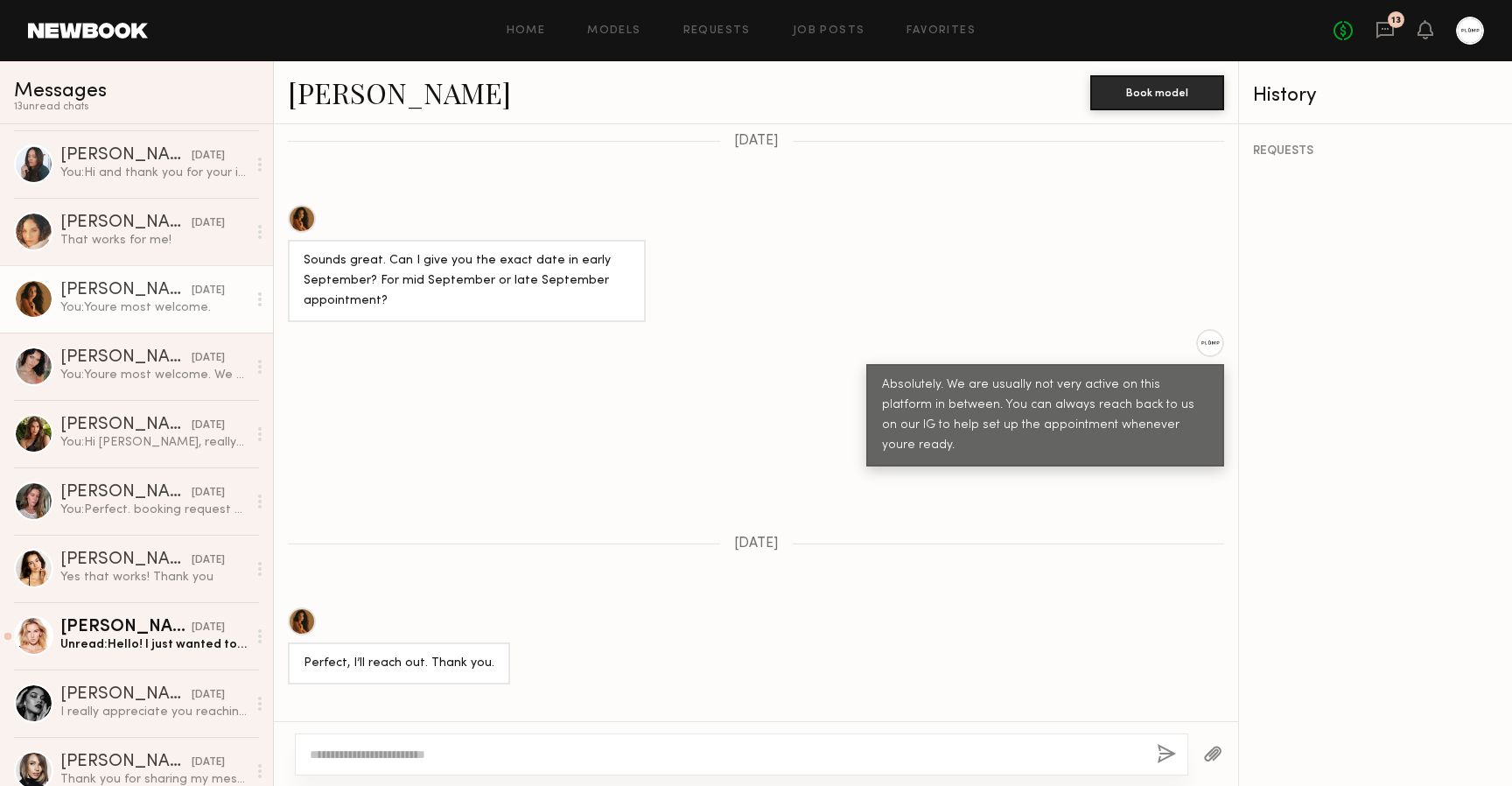
click at [298, 608] on div at bounding box center [302, 622] width 28 height 28
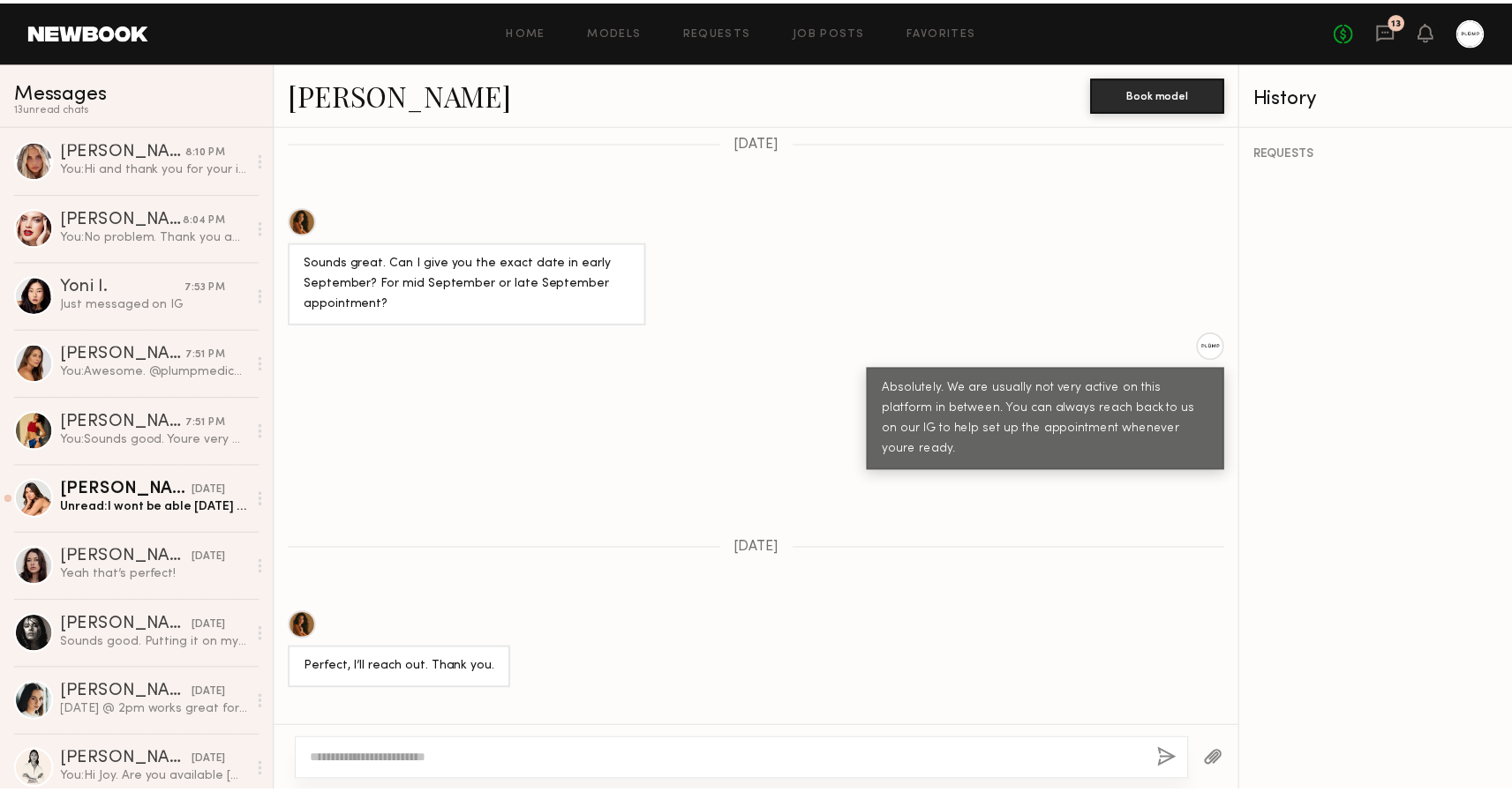
scroll to position [0, 0]
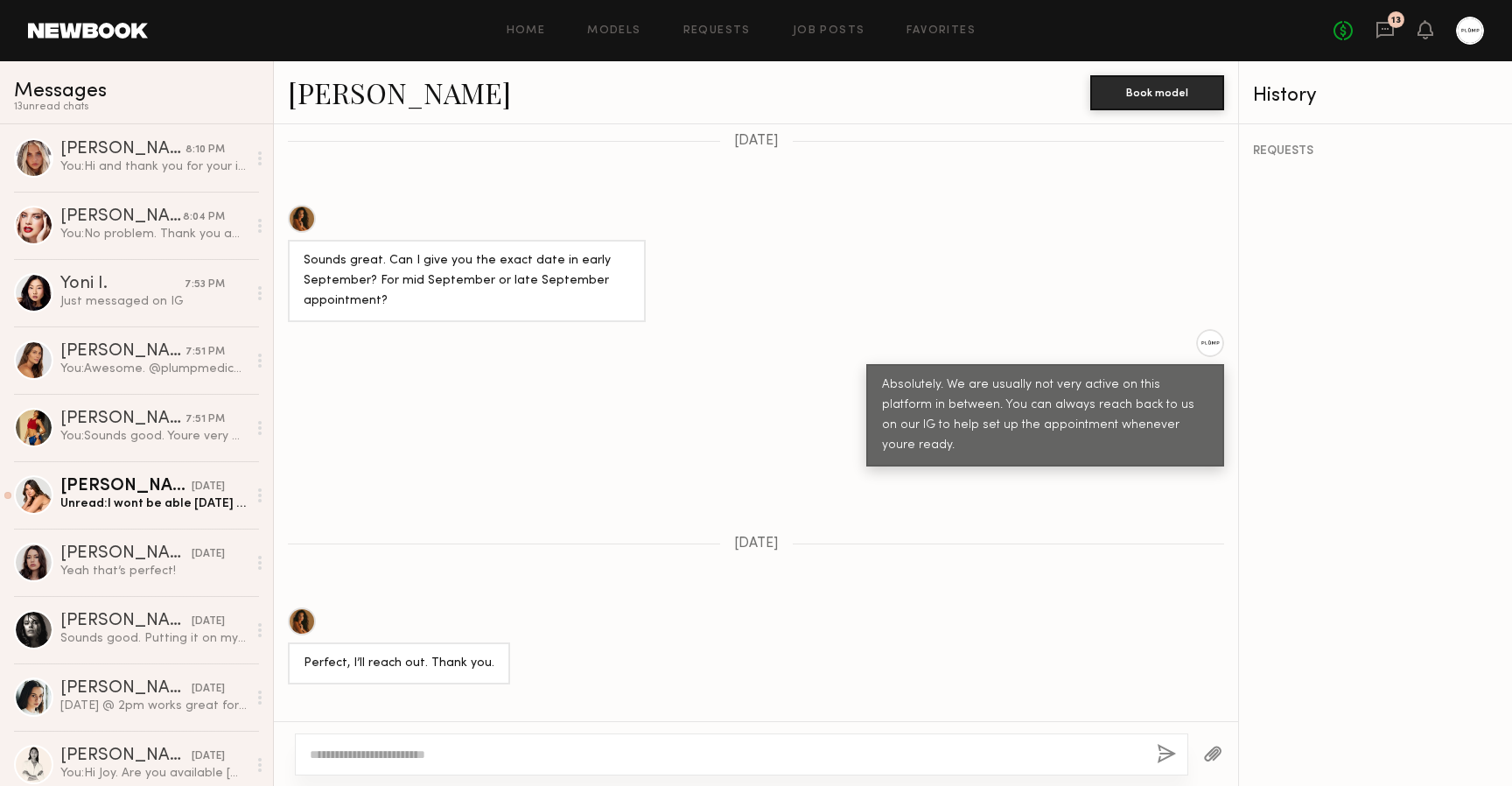
click at [73, 35] on link at bounding box center [88, 30] width 120 height 16
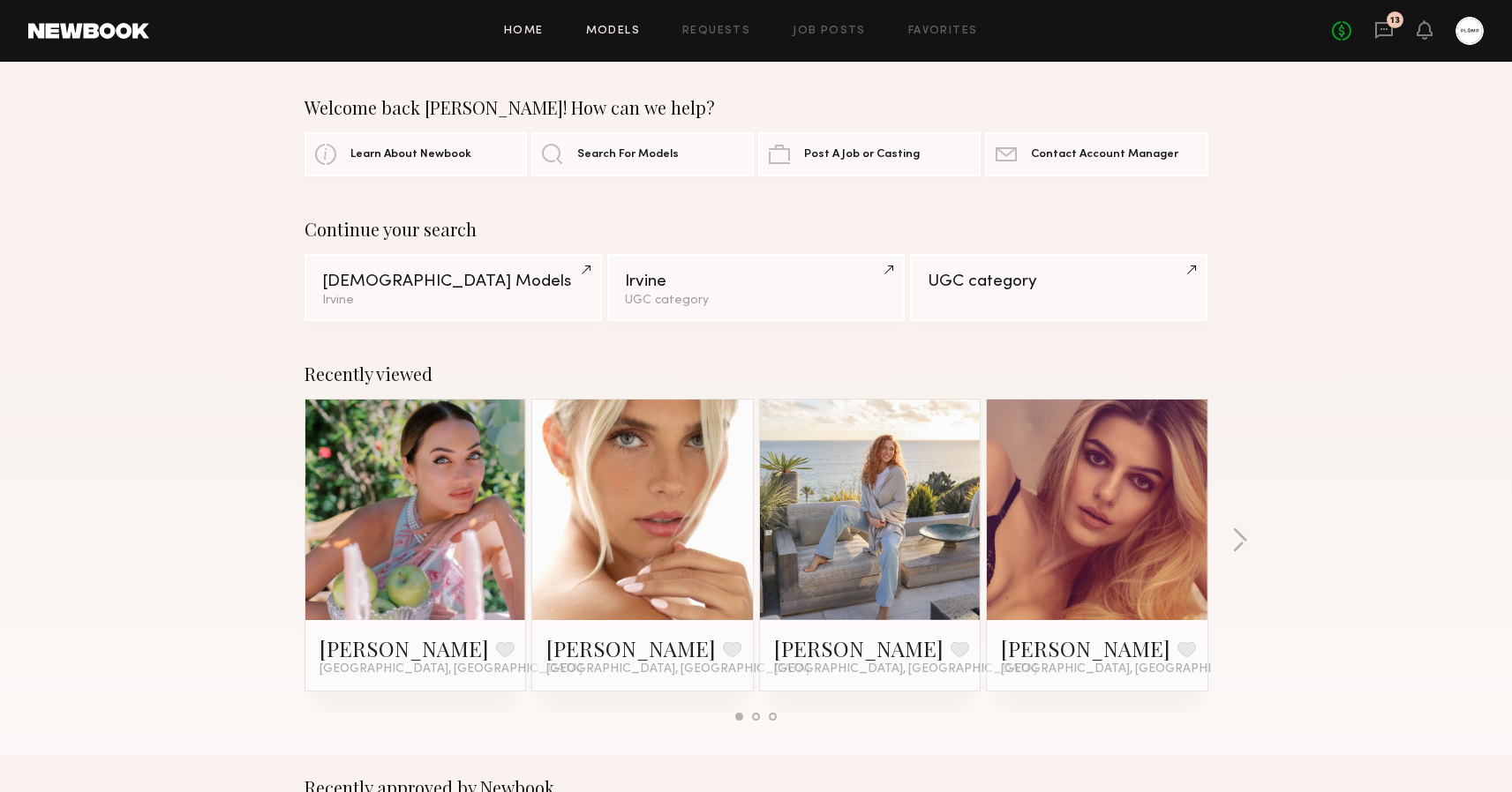
click at [608, 32] on link "Models" at bounding box center [613, 31] width 54 height 11
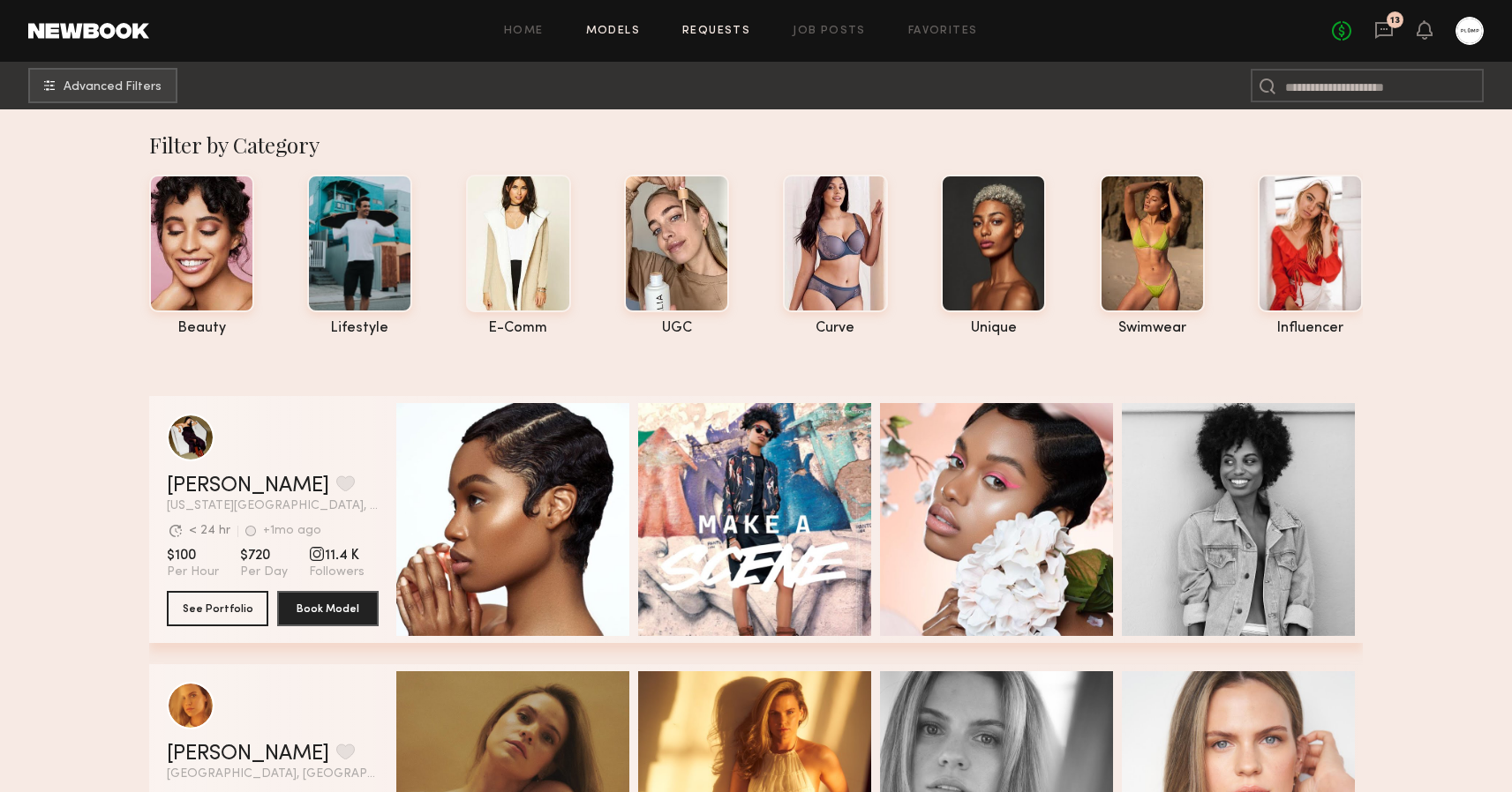
click at [712, 36] on link "Requests" at bounding box center [717, 31] width 68 height 11
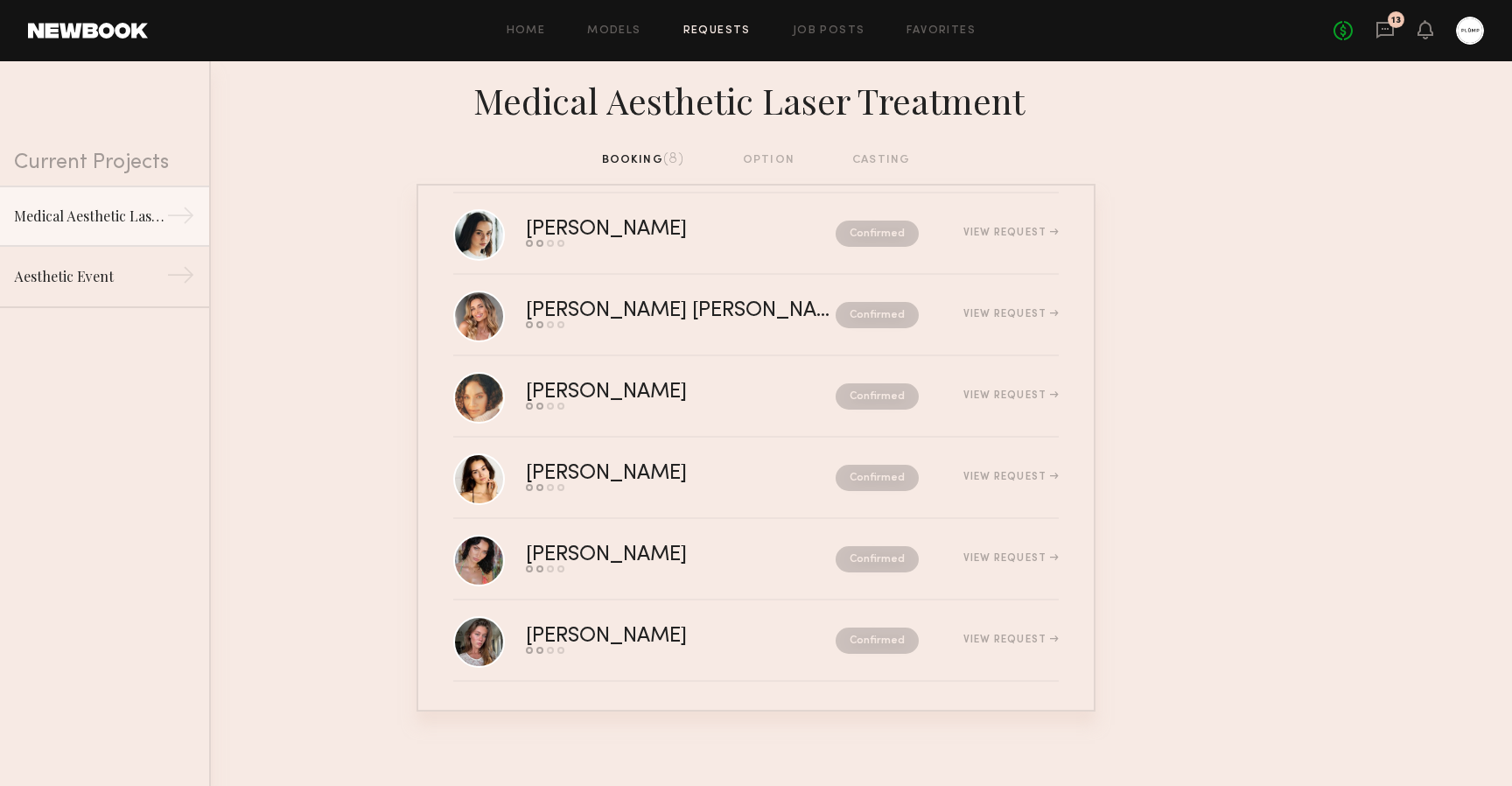
scroll to position [185, 0]
click at [1386, 34] on icon at bounding box center [1385, 30] width 18 height 17
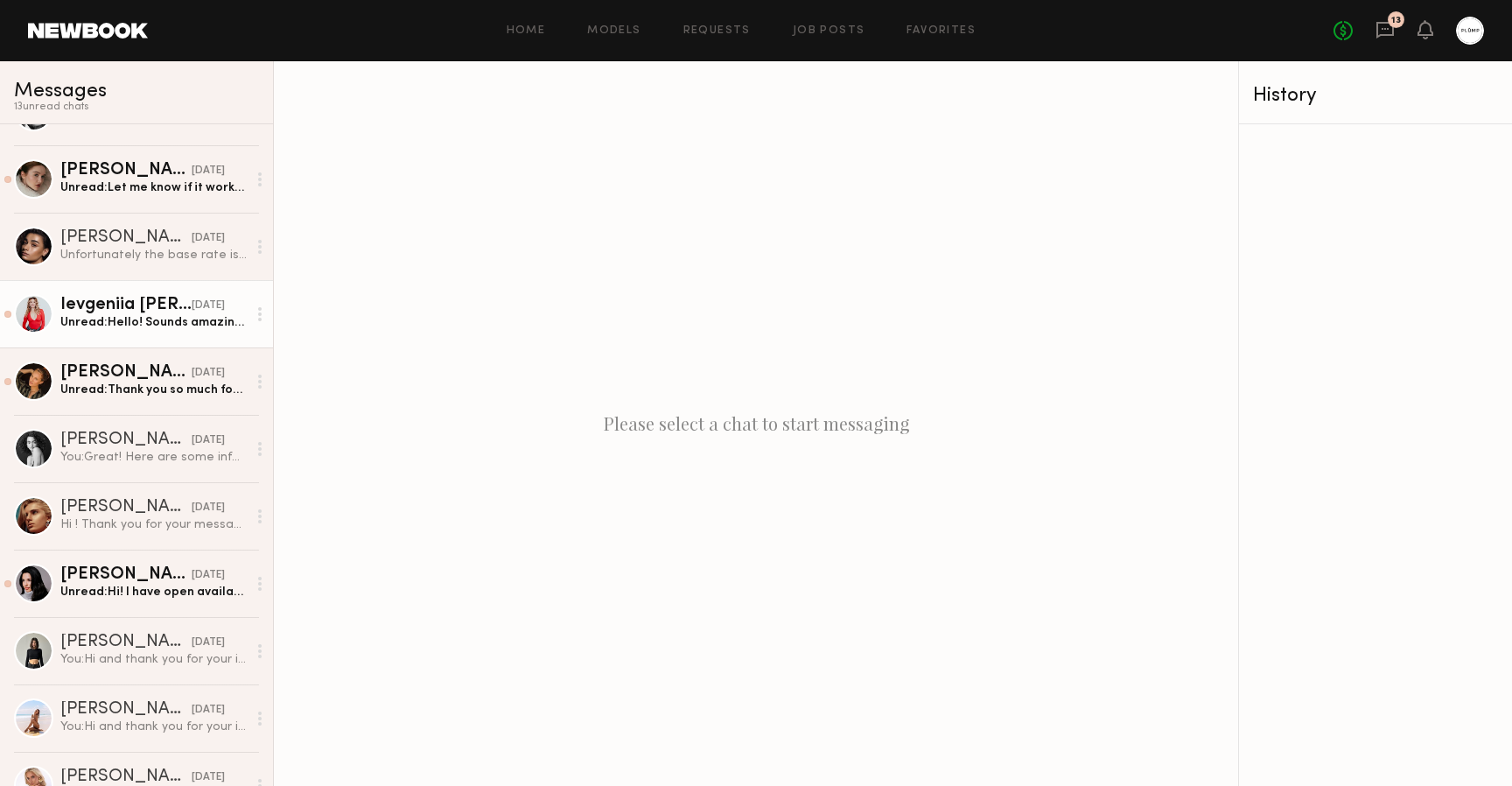
scroll to position [2275, 0]
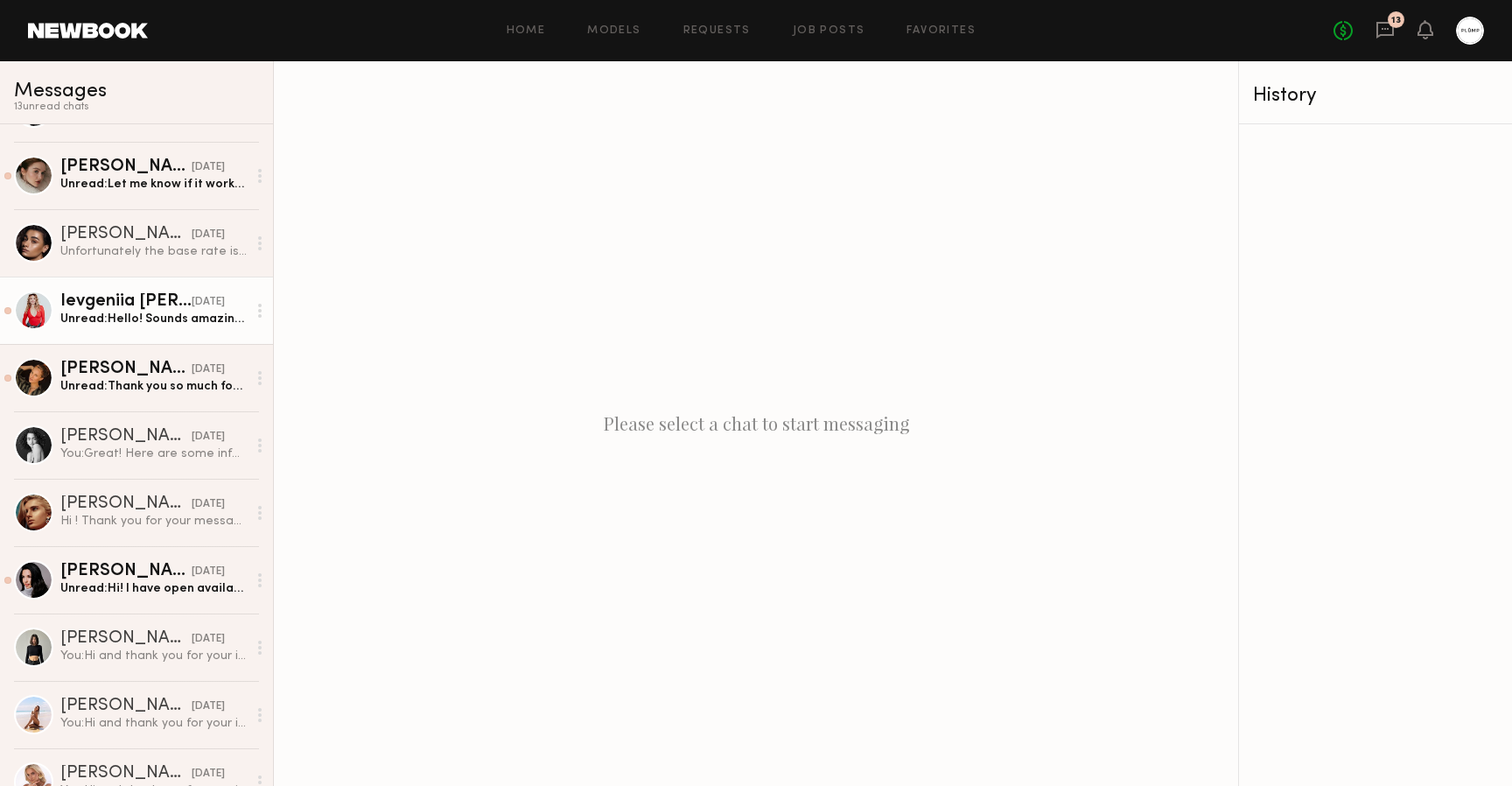
click at [42, 314] on div at bounding box center [34, 311] width 39 height 39
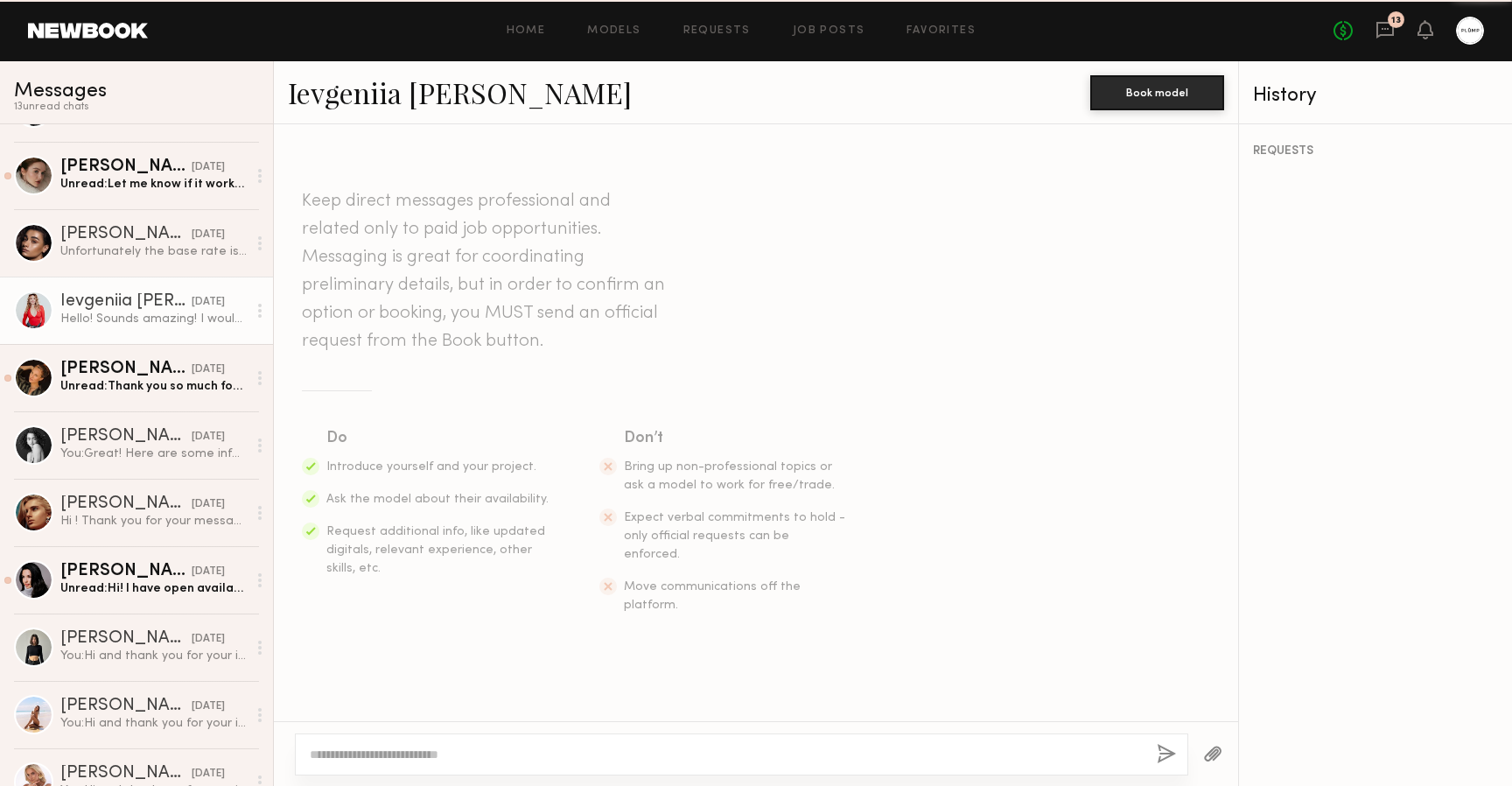
scroll to position [512, 0]
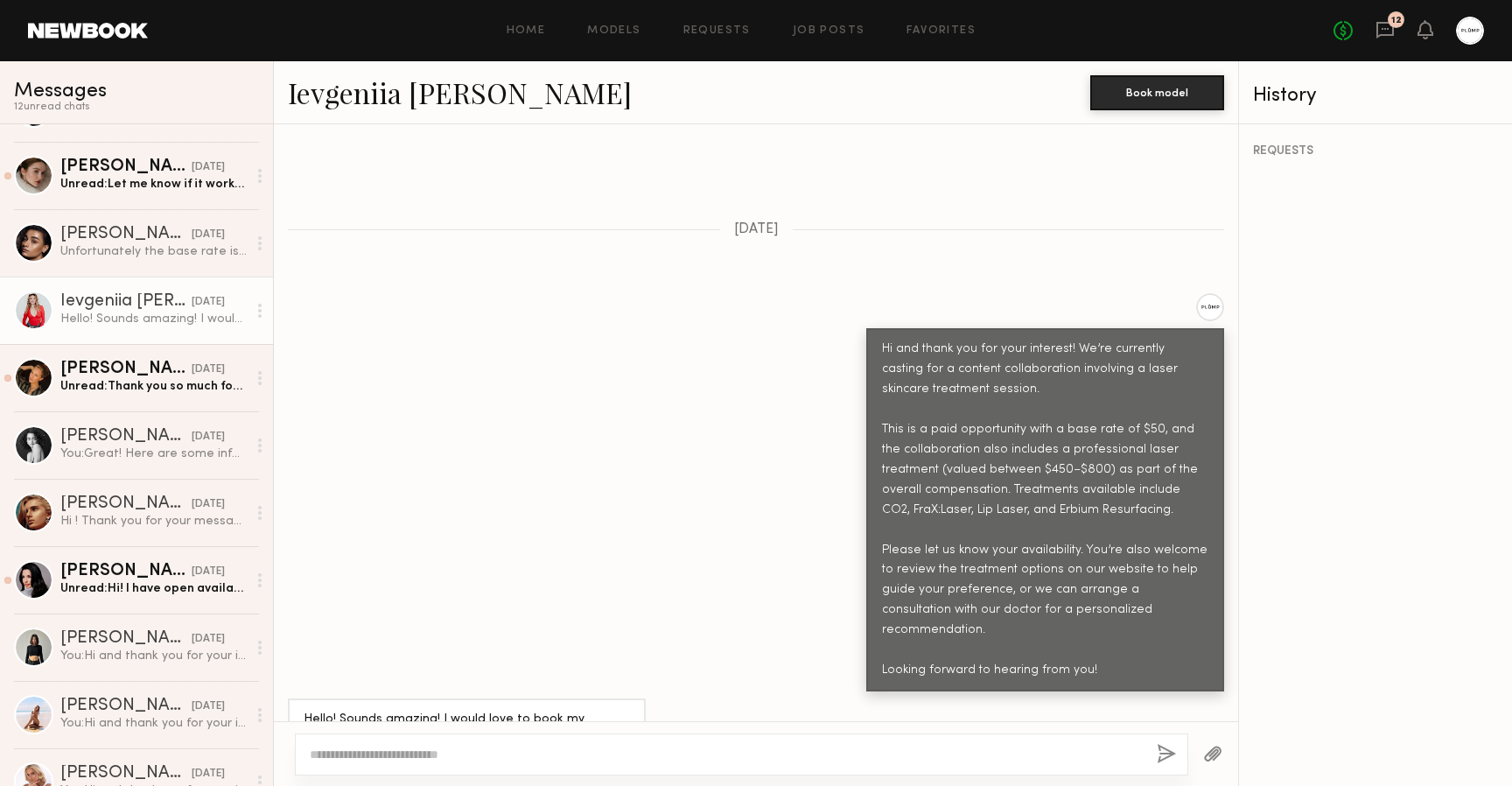
click at [321, 94] on link "Ievgeniia [PERSON_NAME]" at bounding box center [460, 92] width 344 height 38
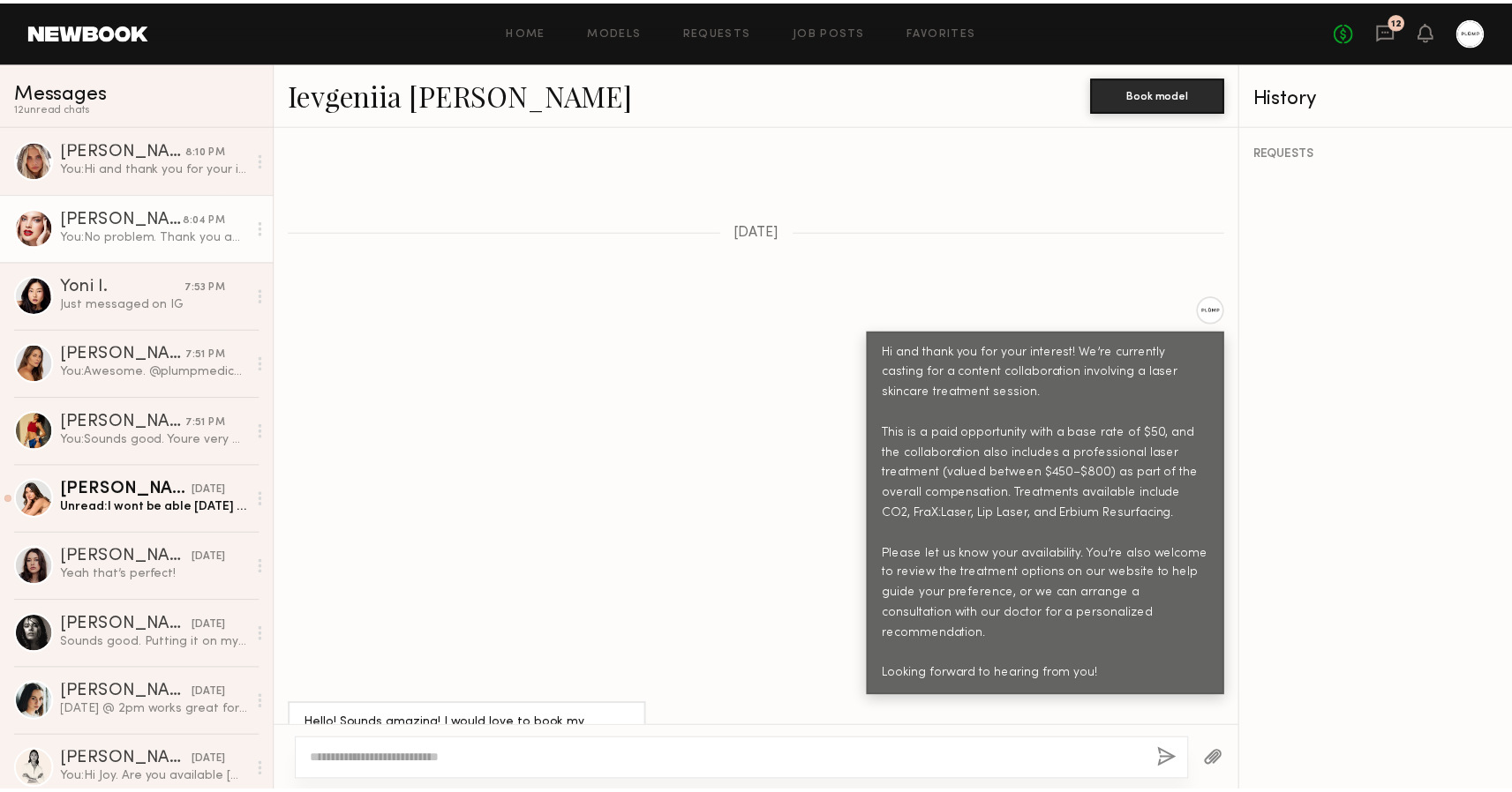
scroll to position [0, 0]
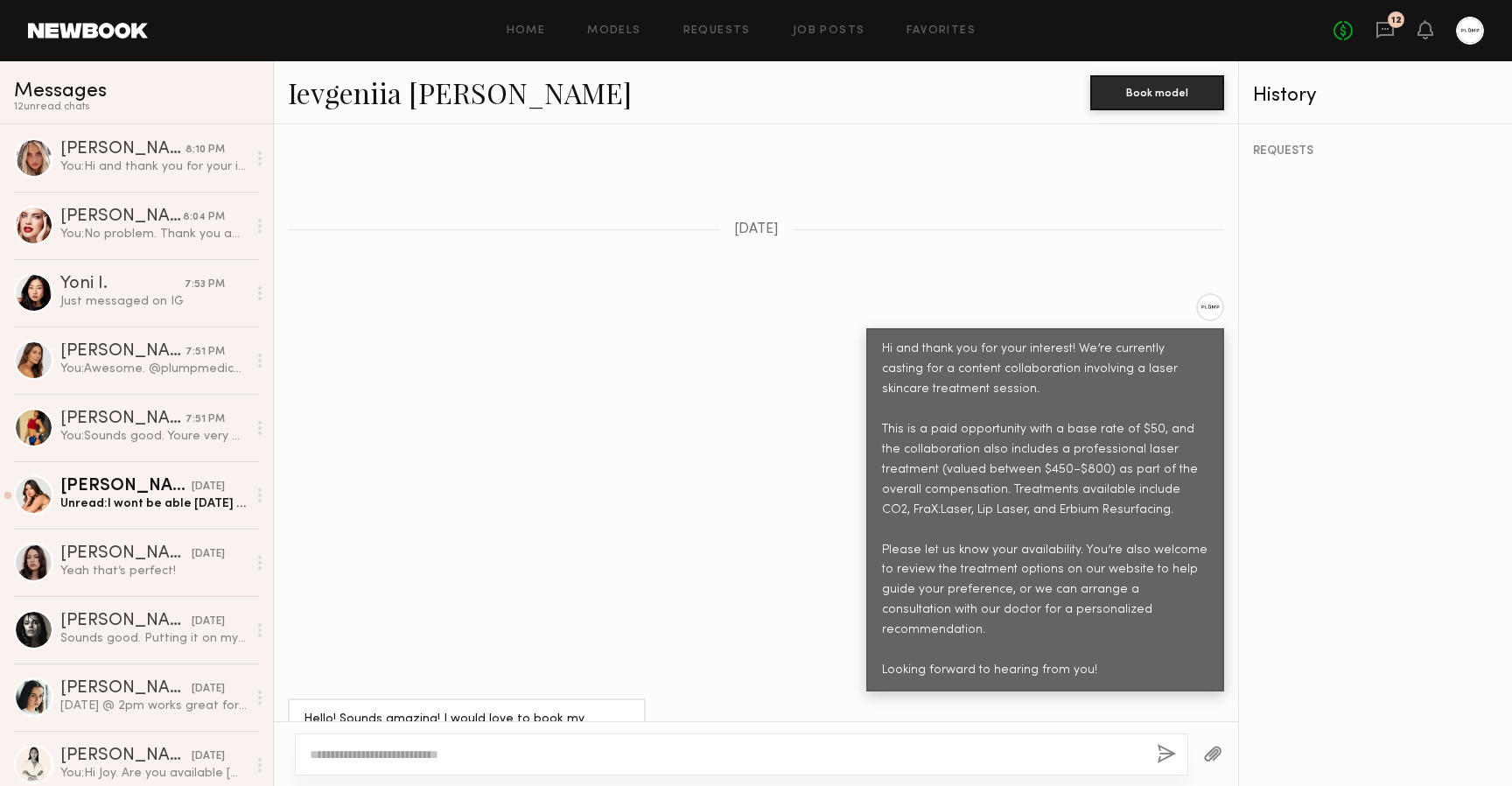
click at [53, 93] on span "Messages" at bounding box center [60, 91] width 93 height 20
click at [74, 25] on link at bounding box center [88, 30] width 120 height 16
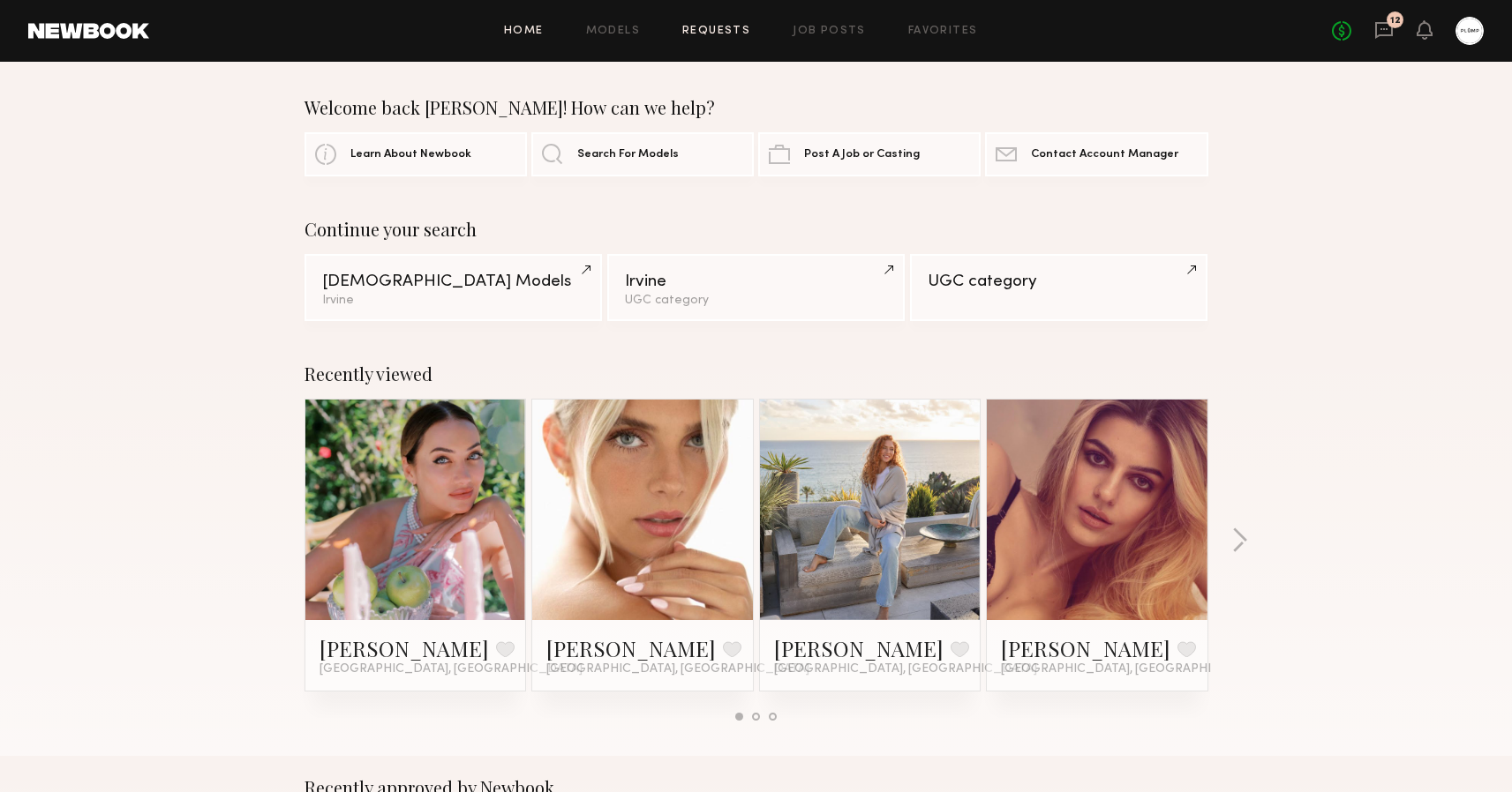
click at [712, 31] on link "Requests" at bounding box center [717, 31] width 68 height 11
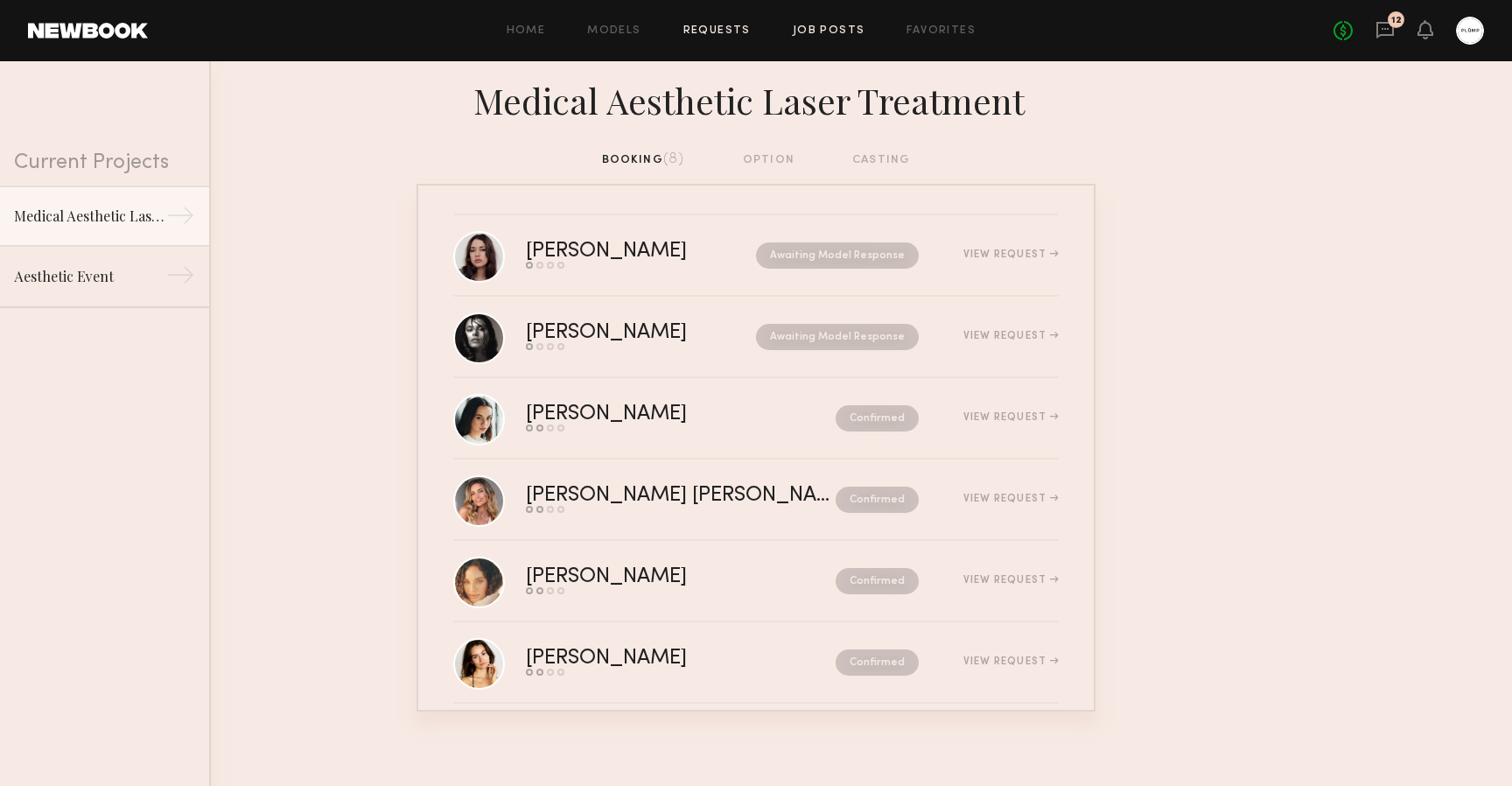
click at [836, 30] on link "Job Posts" at bounding box center [829, 31] width 72 height 11
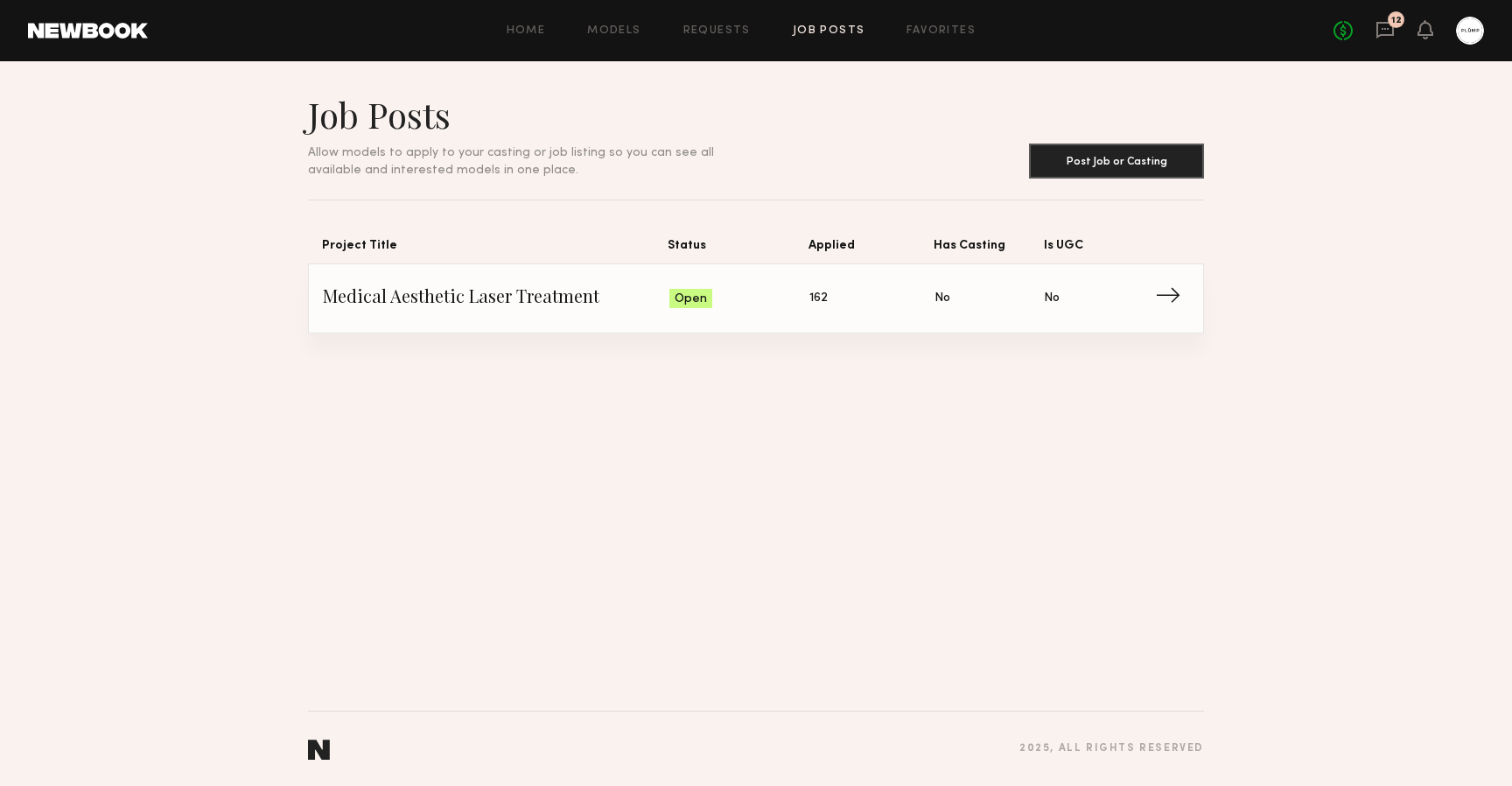
click at [890, 305] on span "Applied: 162" at bounding box center [872, 299] width 125 height 26
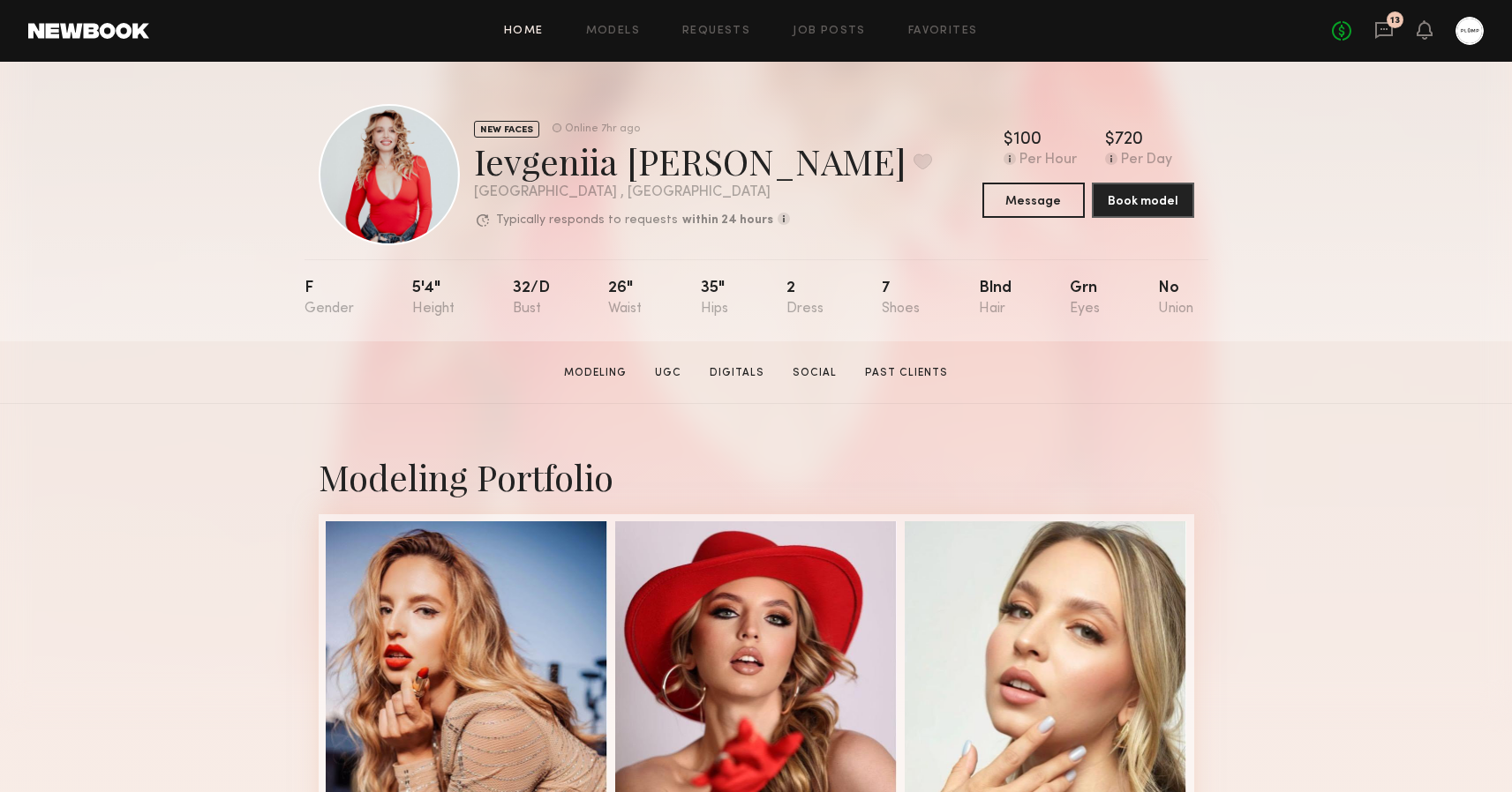
click at [524, 26] on link "Home" at bounding box center [524, 31] width 40 height 11
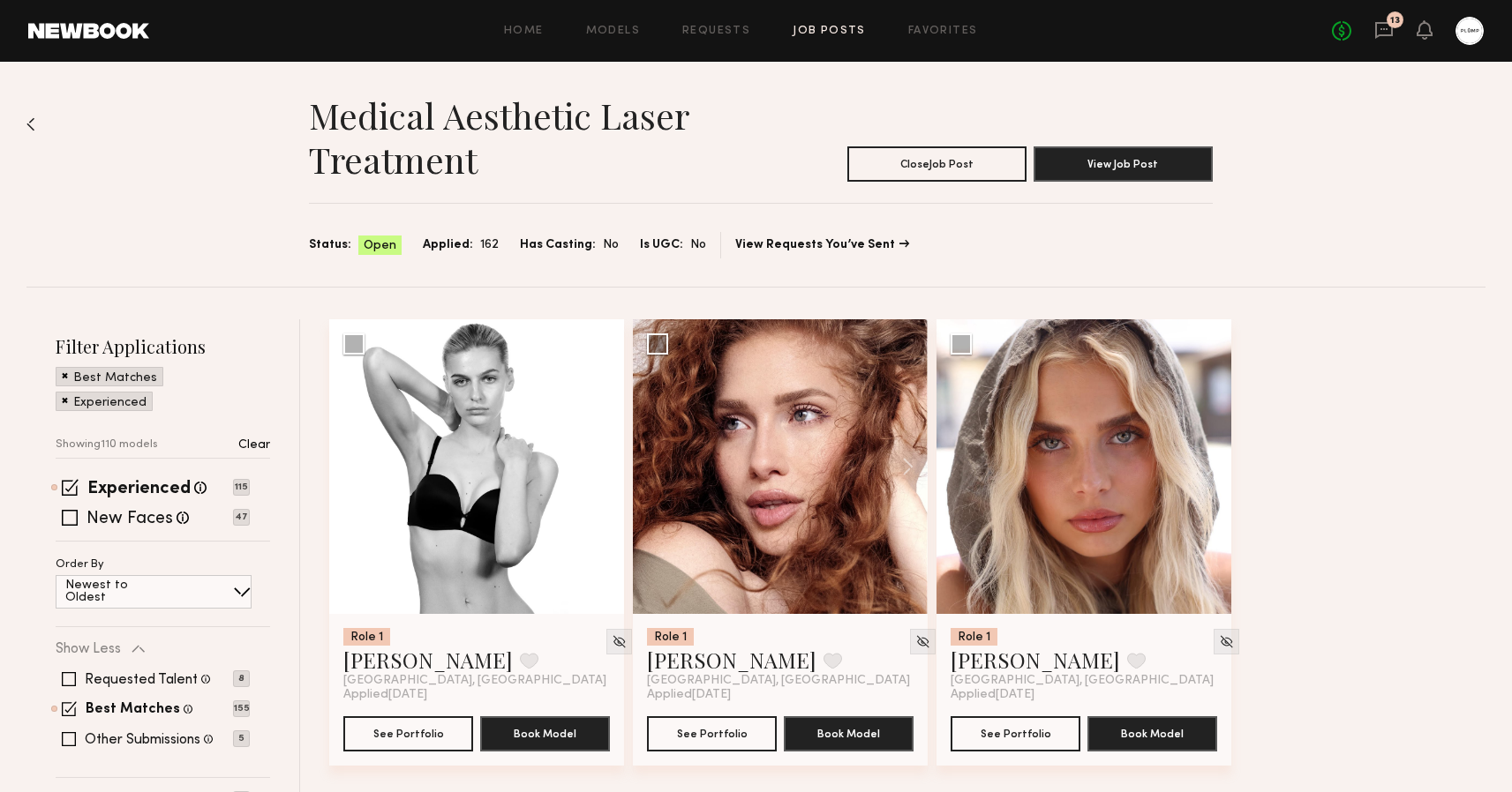
click at [1401, 32] on div "No fees up to $5,000 13" at bounding box center [1408, 31] width 151 height 28
click at [1384, 33] on icon at bounding box center [1384, 29] width 20 height 20
